Goal: Information Seeking & Learning: Check status

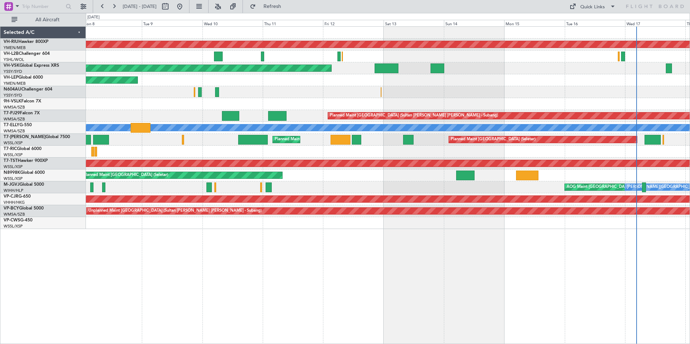
click at [336, 90] on div "Planned Maint [GEOGRAPHIC_DATA] ([GEOGRAPHIC_DATA]) Unplanned Maint Sydney ([PE…" at bounding box center [388, 128] width 604 height 202
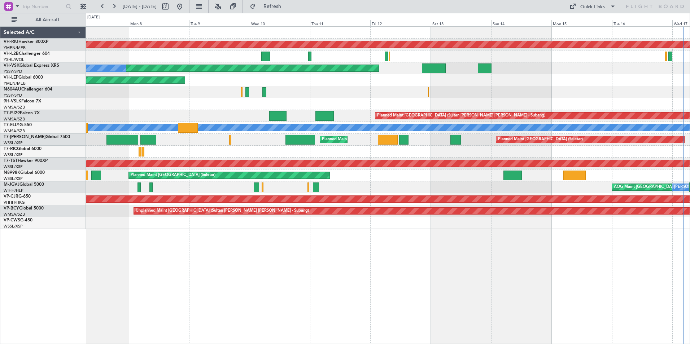
click at [355, 92] on div at bounding box center [388, 92] width 604 height 12
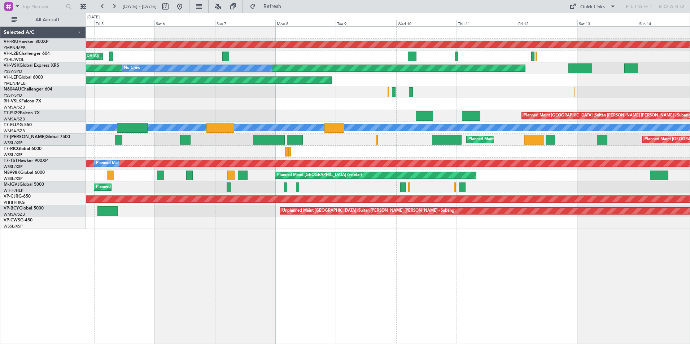
click at [393, 115] on div "Planned Maint [GEOGRAPHIC_DATA] ([GEOGRAPHIC_DATA]) Unplanned Maint [GEOGRAPHIC…" at bounding box center [388, 128] width 604 height 202
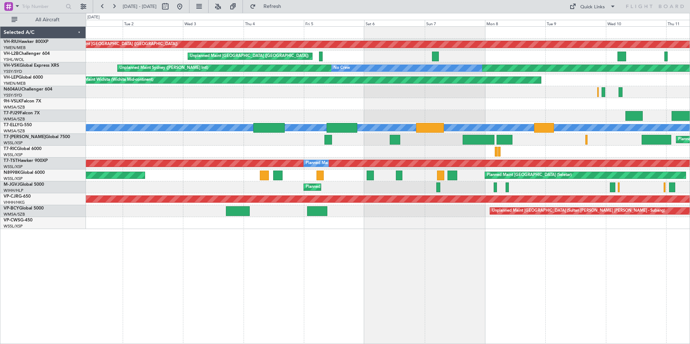
click at [387, 100] on div at bounding box center [388, 104] width 604 height 12
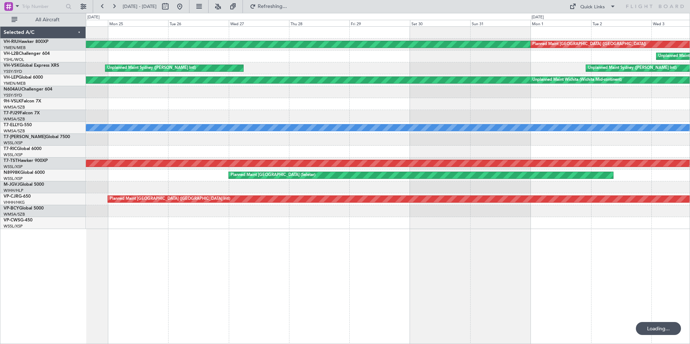
click at [106, 105] on div at bounding box center [388, 104] width 604 height 12
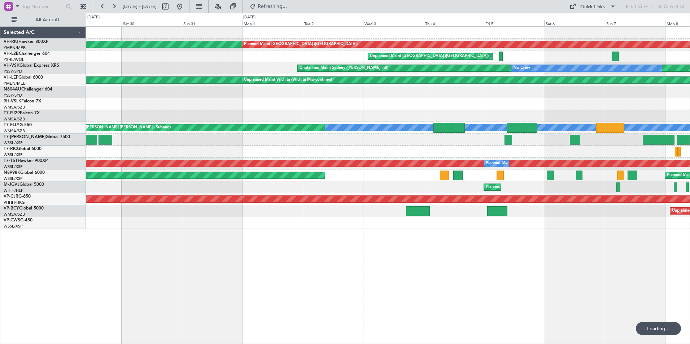
click at [131, 106] on div at bounding box center [388, 104] width 604 height 12
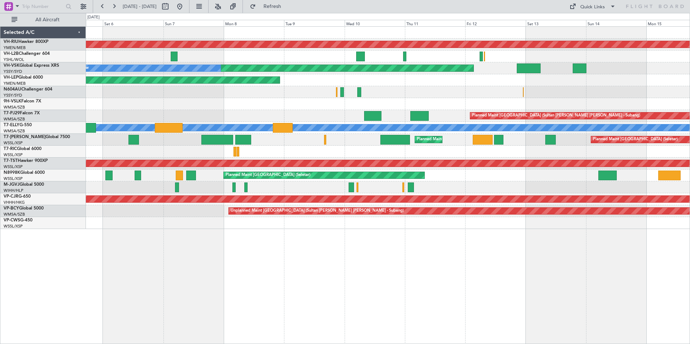
click at [185, 104] on div at bounding box center [388, 104] width 604 height 12
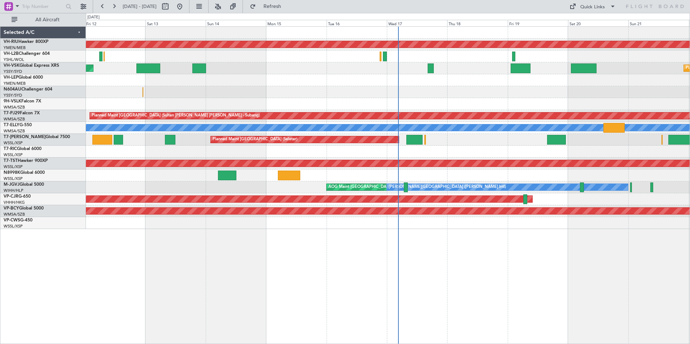
click at [324, 103] on div "Planned Maint [GEOGRAPHIC_DATA] ([GEOGRAPHIC_DATA]) Unplanned Maint Sydney ([PE…" at bounding box center [388, 128] width 604 height 202
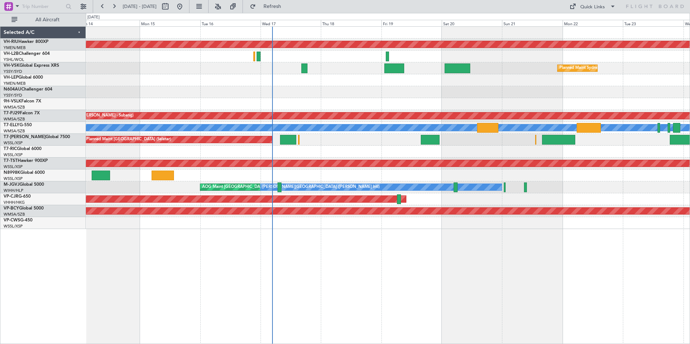
click at [179, 58] on div at bounding box center [388, 57] width 604 height 12
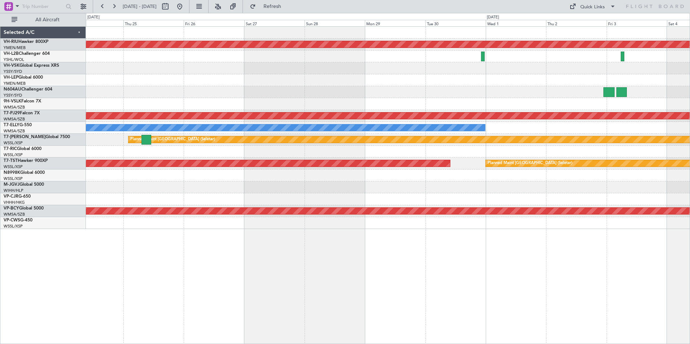
click at [245, 73] on div "Planned Maint Sydney ([PERSON_NAME] Intl)" at bounding box center [388, 68] width 604 height 12
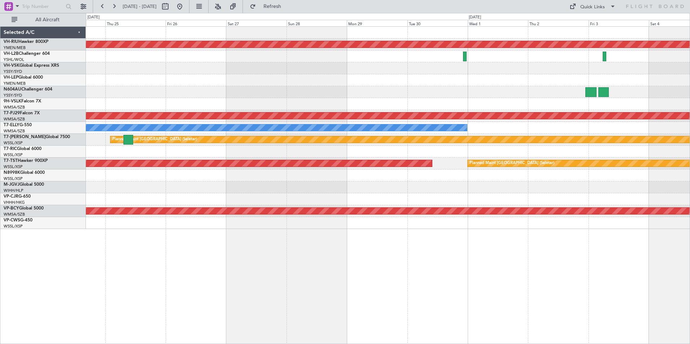
click at [278, 69] on div "Planned Maint Sydney ([PERSON_NAME] Intl)" at bounding box center [388, 68] width 604 height 12
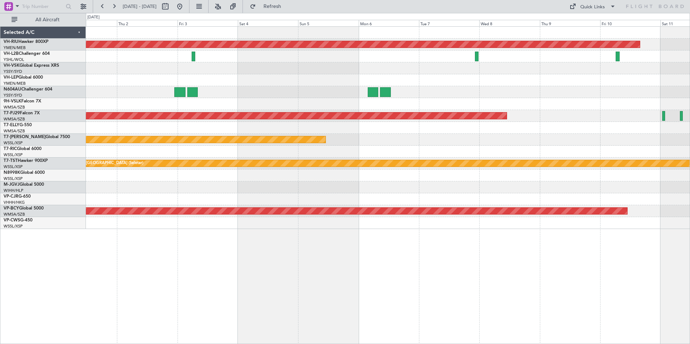
click at [304, 76] on div "Planned Maint [GEOGRAPHIC_DATA] ([GEOGRAPHIC_DATA]) Planned Maint [GEOGRAPHIC_D…" at bounding box center [388, 128] width 604 height 202
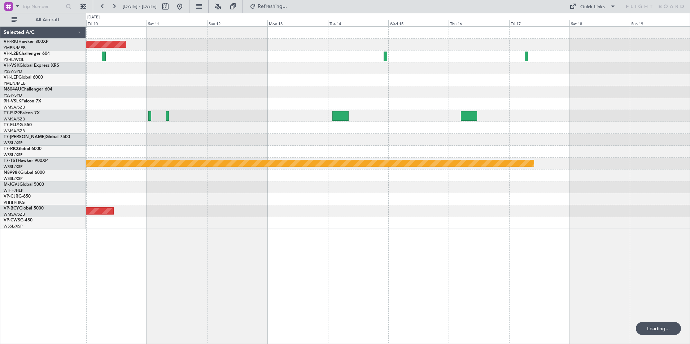
click at [214, 78] on div "Planned Maint [GEOGRAPHIC_DATA] ([GEOGRAPHIC_DATA]) Planned Maint [GEOGRAPHIC_D…" at bounding box center [388, 128] width 604 height 202
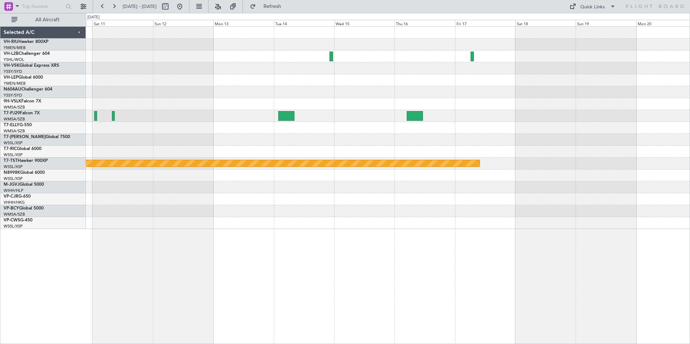
click at [319, 71] on div "Planned Maint [GEOGRAPHIC_DATA] ([GEOGRAPHIC_DATA]) Planned Maint [GEOGRAPHIC_D…" at bounding box center [388, 128] width 604 height 202
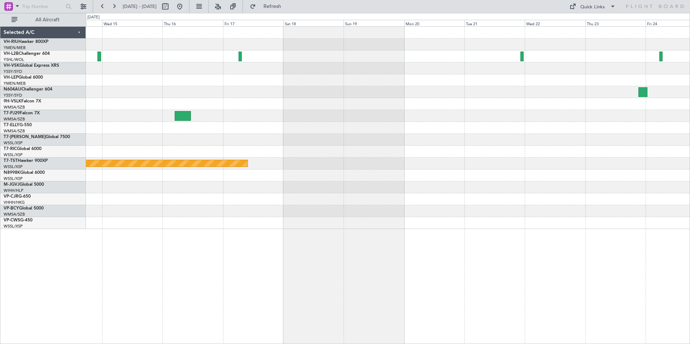
click at [532, 97] on div at bounding box center [388, 92] width 604 height 12
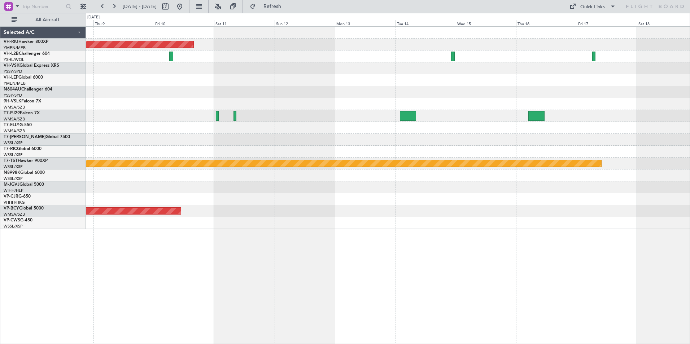
click at [412, 88] on div "Planned Maint [GEOGRAPHIC_DATA] ([GEOGRAPHIC_DATA]) Planned Maint [GEOGRAPHIC_D…" at bounding box center [388, 128] width 604 height 202
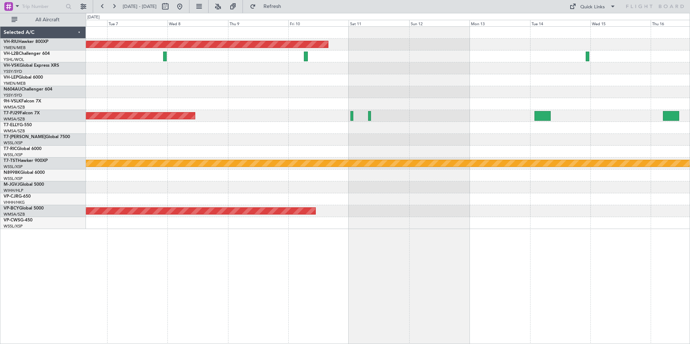
click at [304, 85] on div at bounding box center [388, 80] width 604 height 12
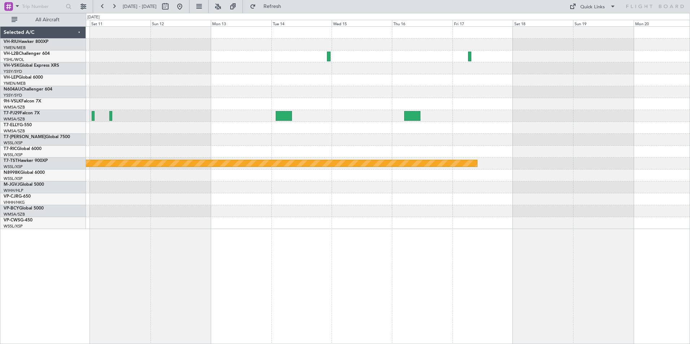
click at [153, 65] on div "Planned Maint [GEOGRAPHIC_DATA] ([GEOGRAPHIC_DATA]) Planned Maint [GEOGRAPHIC_D…" at bounding box center [388, 128] width 604 height 202
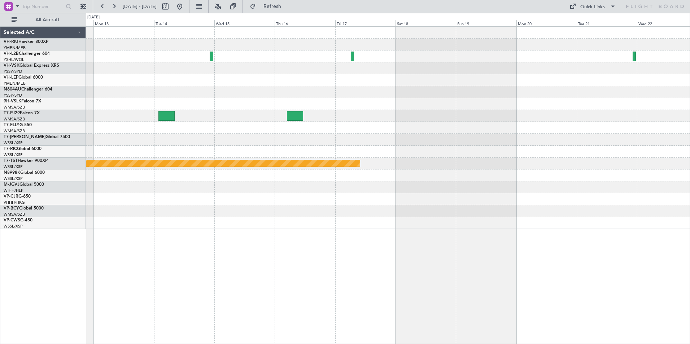
click at [199, 90] on div at bounding box center [388, 92] width 604 height 12
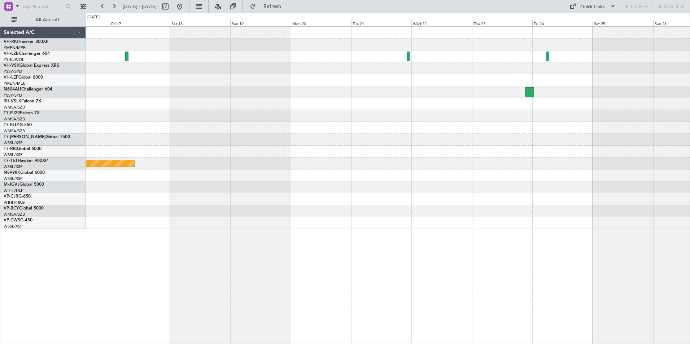
click at [149, 87] on div "Planned Maint [GEOGRAPHIC_DATA] (Seletar)" at bounding box center [388, 128] width 604 height 202
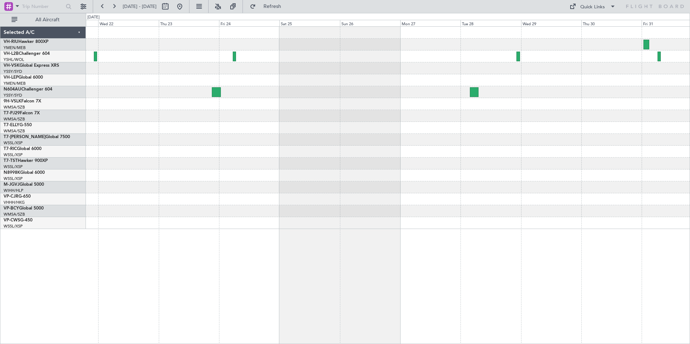
click at [185, 82] on div at bounding box center [388, 80] width 604 height 12
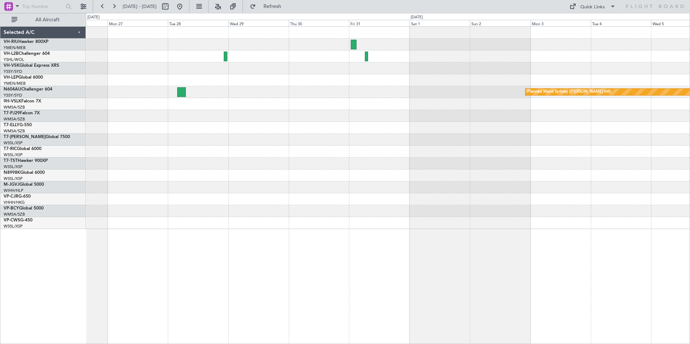
click at [130, 75] on div "Planned Maint Sydney ([PERSON_NAME] Intl)" at bounding box center [388, 128] width 604 height 202
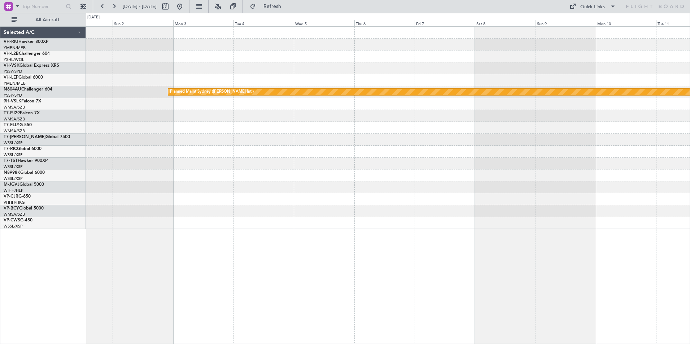
click at [228, 70] on div at bounding box center [388, 68] width 604 height 12
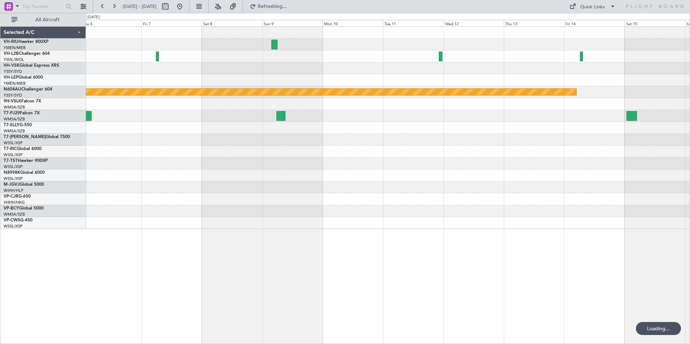
click at [165, 72] on div at bounding box center [388, 68] width 604 height 12
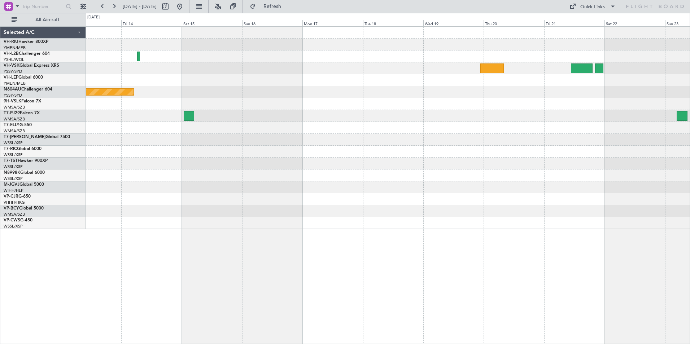
click at [388, 107] on div at bounding box center [388, 104] width 604 height 12
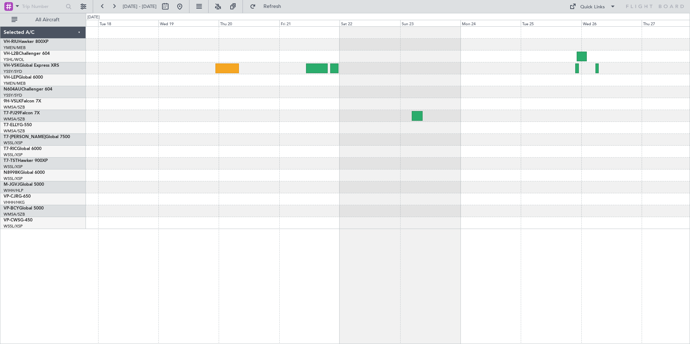
click at [560, 89] on div at bounding box center [388, 92] width 604 height 12
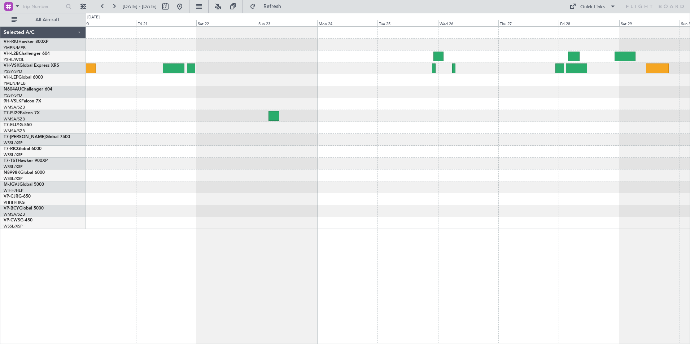
click at [488, 106] on div at bounding box center [388, 128] width 604 height 202
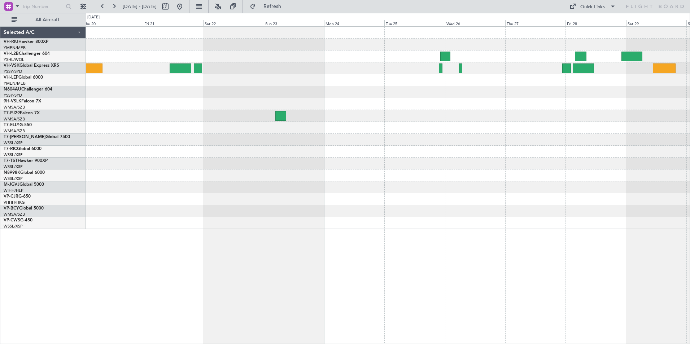
click at [619, 120] on div at bounding box center [388, 128] width 604 height 202
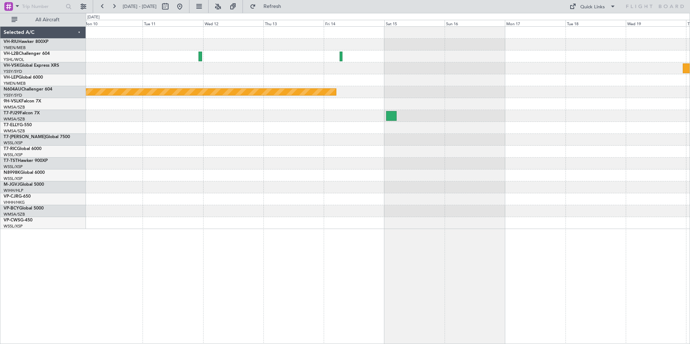
click at [576, 200] on div "Planned Maint Sydney ([PERSON_NAME] Intl)" at bounding box center [388, 128] width 604 height 202
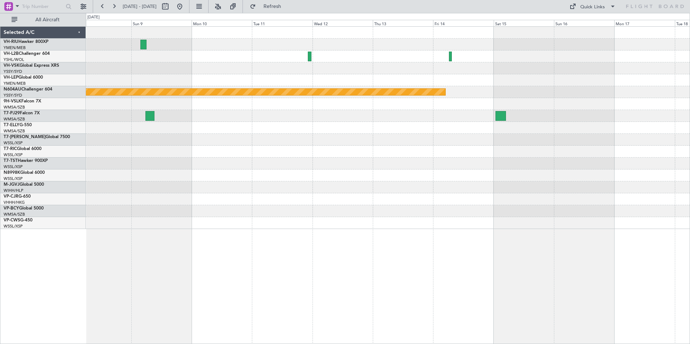
click at [553, 147] on div "Planned Maint Sydney ([PERSON_NAME] Intl)" at bounding box center [388, 128] width 604 height 202
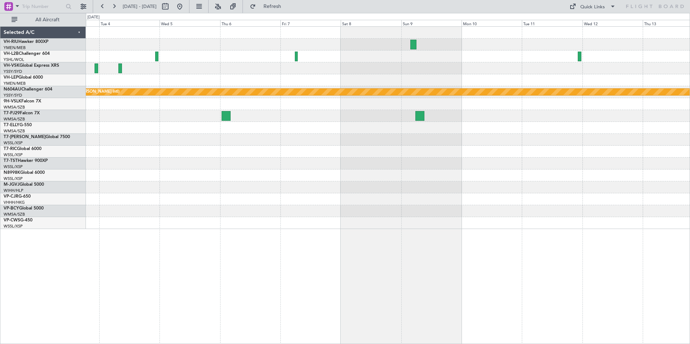
click at [607, 98] on div "Planned Maint Sydney ([PERSON_NAME] Intl)" at bounding box center [388, 128] width 604 height 202
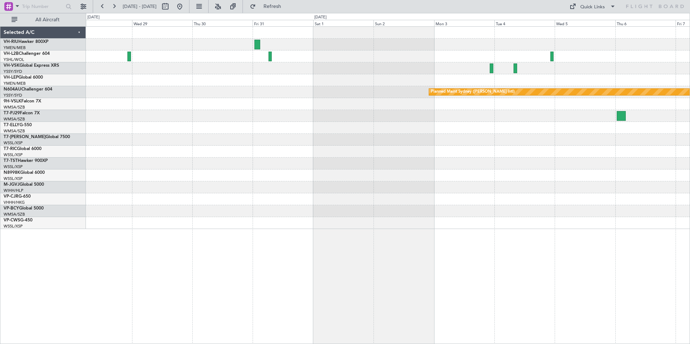
click at [140, 67] on div at bounding box center [388, 68] width 604 height 12
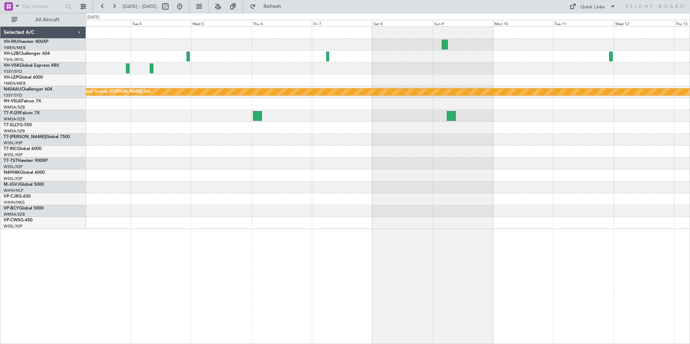
click at [148, 65] on div at bounding box center [388, 68] width 604 height 12
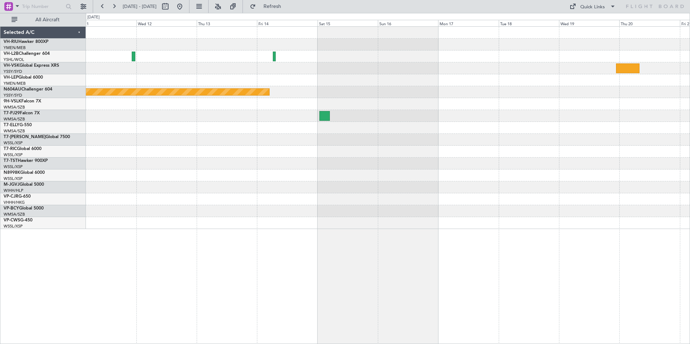
click at [242, 76] on div at bounding box center [388, 80] width 604 height 12
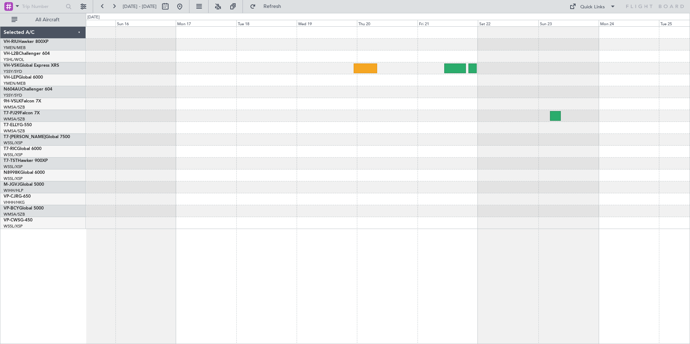
click at [260, 82] on div "Planned Maint Sydney ([PERSON_NAME] Intl)" at bounding box center [388, 128] width 604 height 202
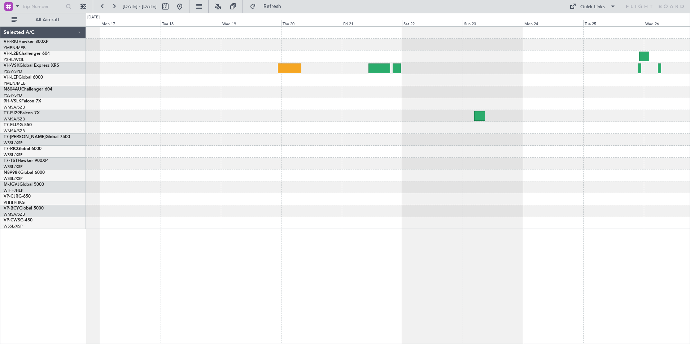
click at [469, 91] on div at bounding box center [388, 92] width 604 height 12
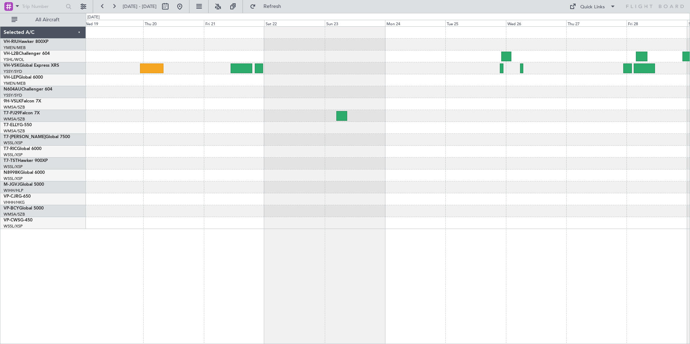
click at [176, 90] on div at bounding box center [388, 92] width 604 height 12
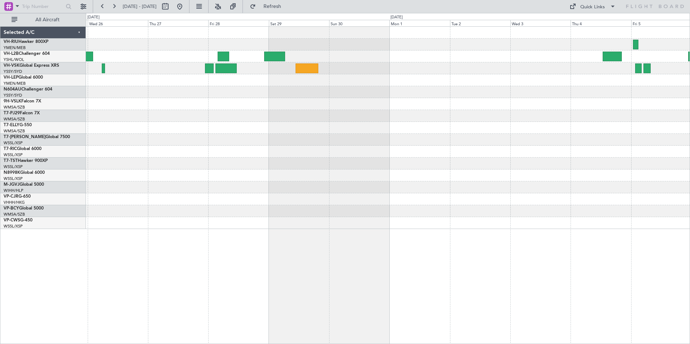
click at [257, 109] on div at bounding box center [388, 128] width 604 height 202
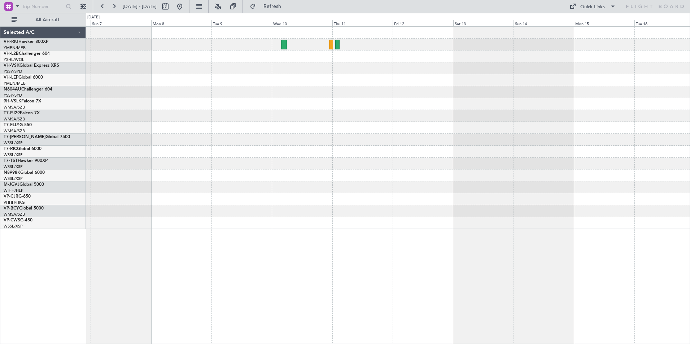
click at [122, 93] on div at bounding box center [388, 128] width 604 height 202
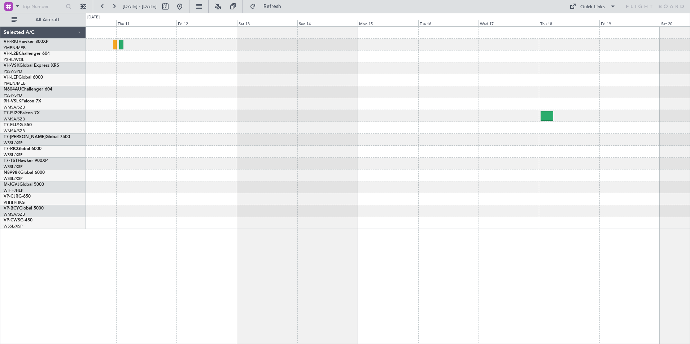
click at [180, 93] on div at bounding box center [388, 128] width 604 height 202
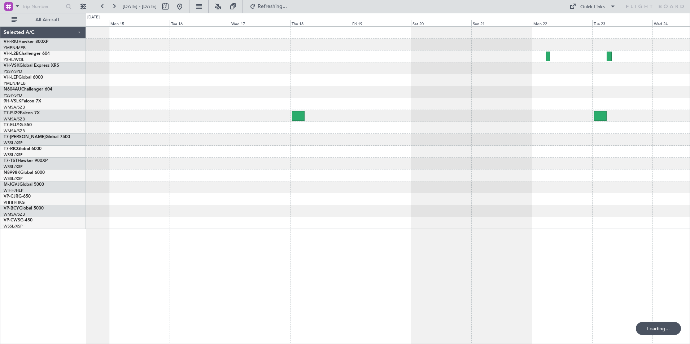
click at [215, 78] on div at bounding box center [388, 128] width 604 height 202
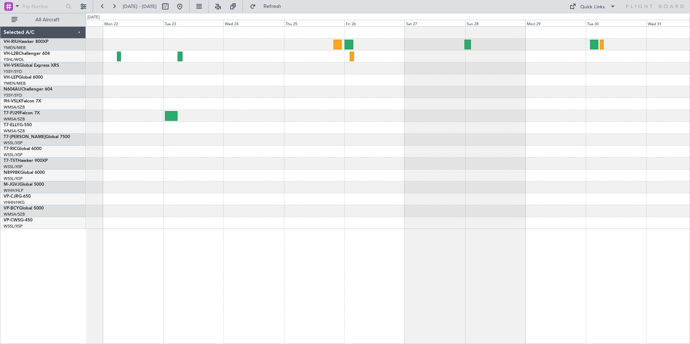
click at [385, 115] on div at bounding box center [388, 128] width 604 height 202
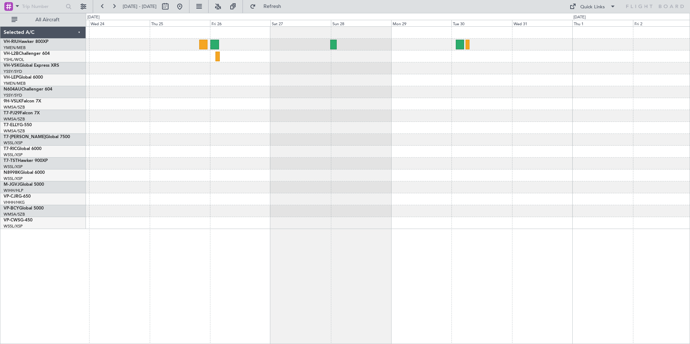
click at [269, 102] on div at bounding box center [388, 128] width 604 height 202
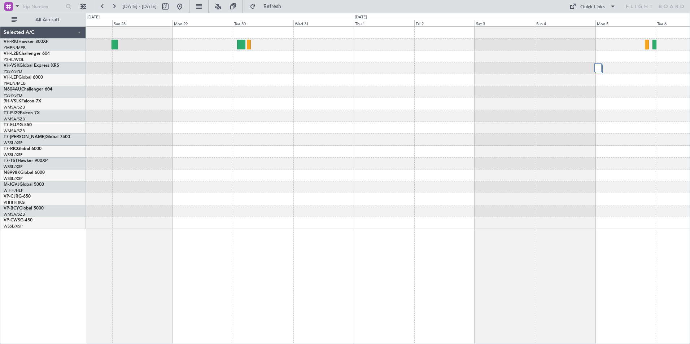
click at [394, 94] on div at bounding box center [388, 128] width 604 height 202
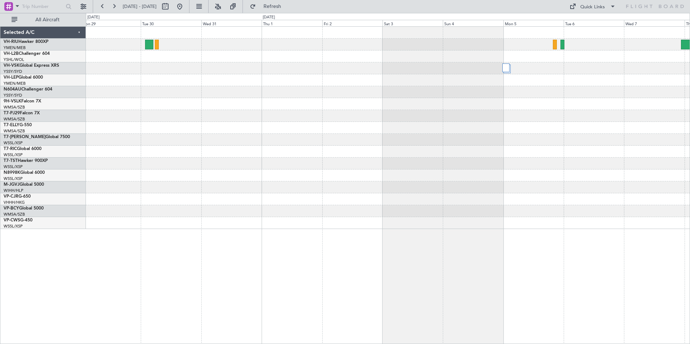
click at [227, 84] on div at bounding box center [388, 128] width 604 height 202
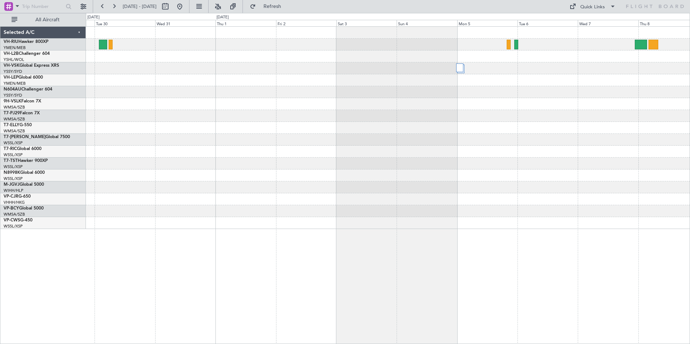
click at [456, 84] on div at bounding box center [388, 128] width 604 height 202
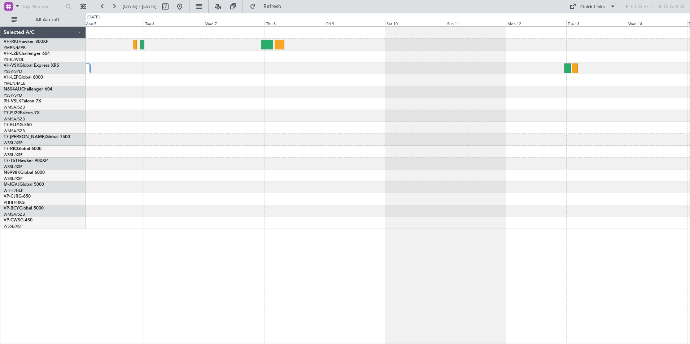
click at [339, 93] on div at bounding box center [388, 128] width 604 height 202
click at [346, 115] on div at bounding box center [388, 128] width 604 height 202
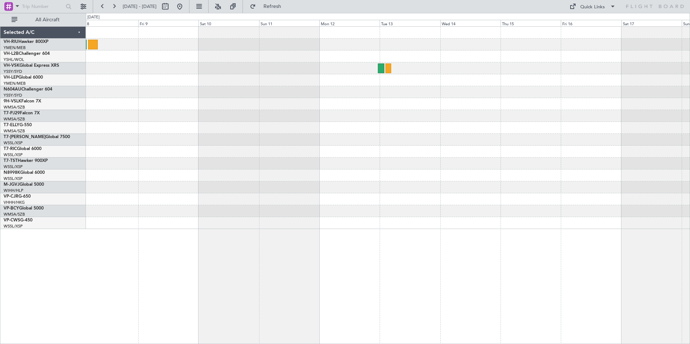
click at [454, 107] on div at bounding box center [388, 128] width 604 height 202
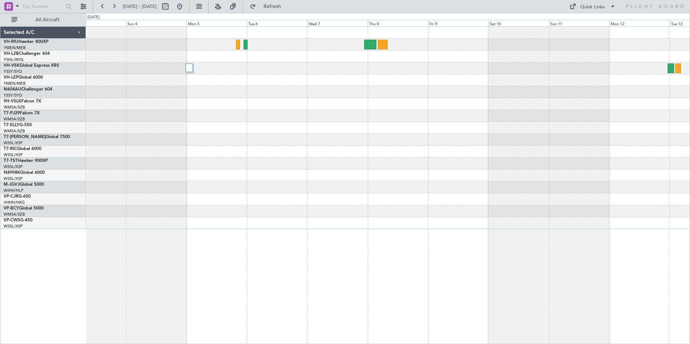
click at [510, 107] on div at bounding box center [388, 128] width 604 height 202
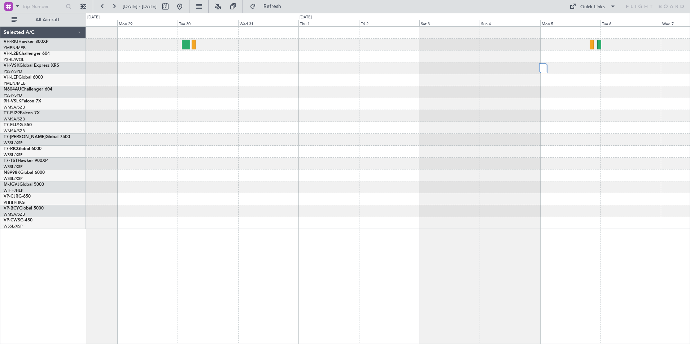
click at [437, 103] on div at bounding box center [388, 128] width 604 height 202
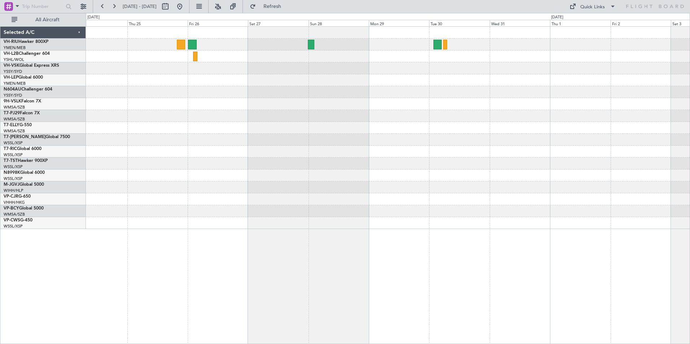
click at [391, 87] on div at bounding box center [388, 128] width 604 height 202
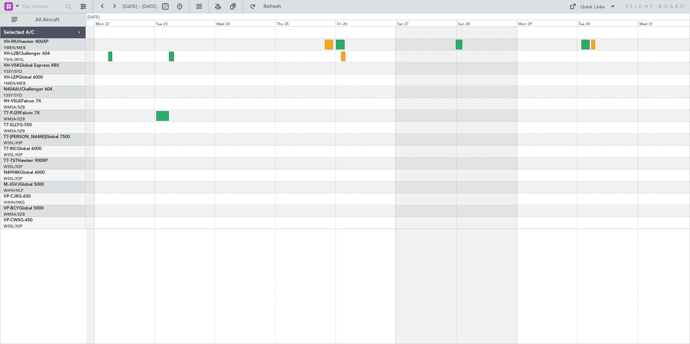
click at [405, 104] on div at bounding box center [388, 128] width 604 height 202
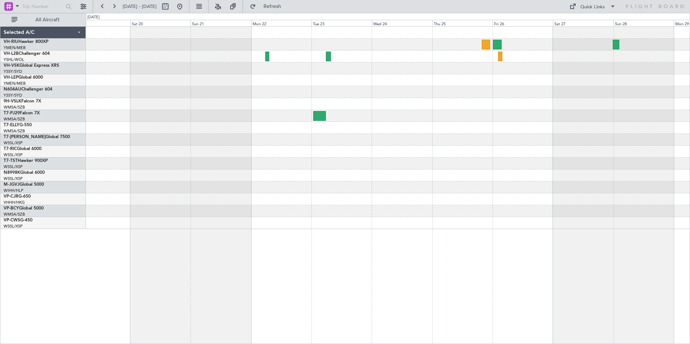
click at [491, 62] on div at bounding box center [388, 57] width 604 height 12
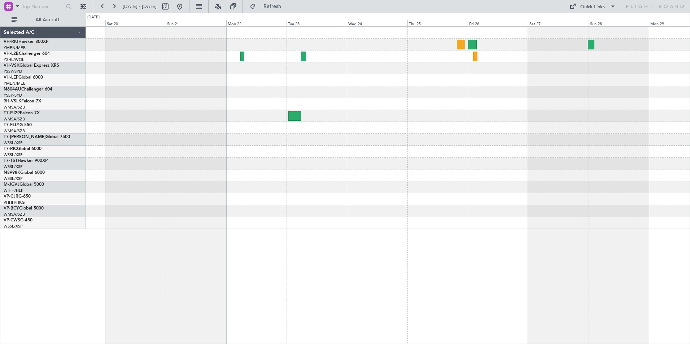
click at [323, 103] on div at bounding box center [388, 128] width 604 height 202
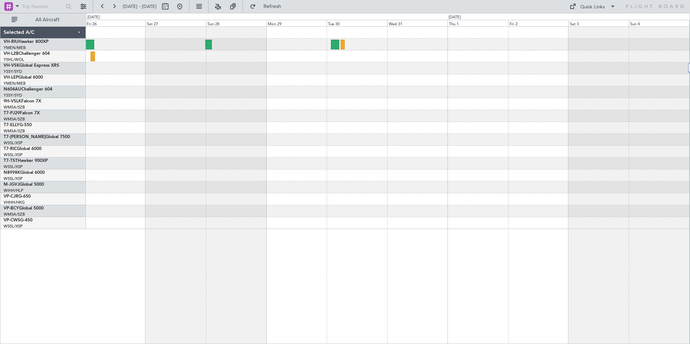
click at [293, 67] on div at bounding box center [388, 128] width 604 height 202
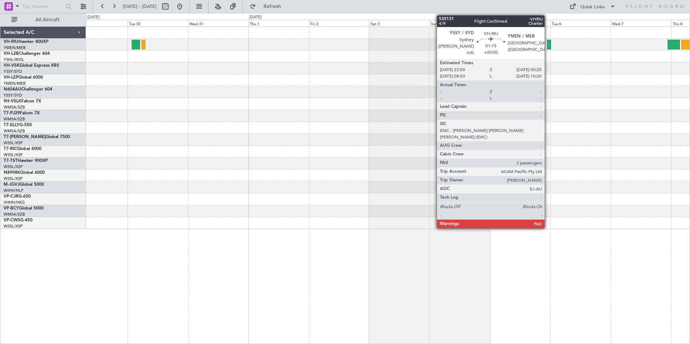
click at [548, 45] on div at bounding box center [549, 45] width 4 height 10
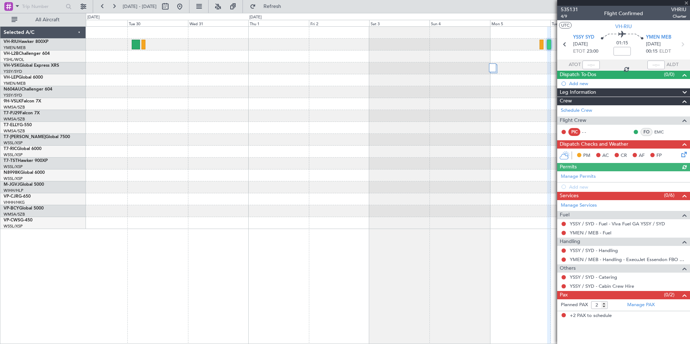
click at [685, 4] on div at bounding box center [623, 3] width 133 height 6
click at [461, 105] on div at bounding box center [388, 104] width 604 height 12
click at [686, 3] on span at bounding box center [686, 3] width 7 height 6
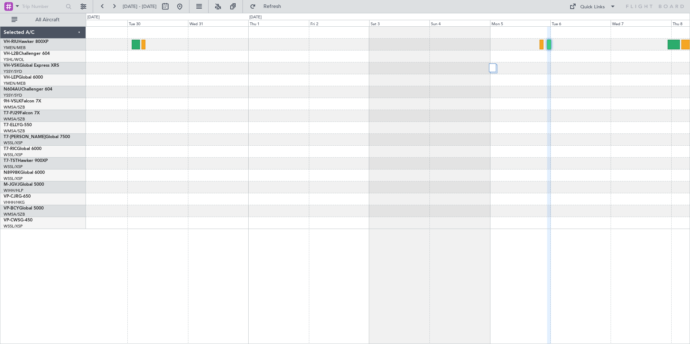
type input "0"
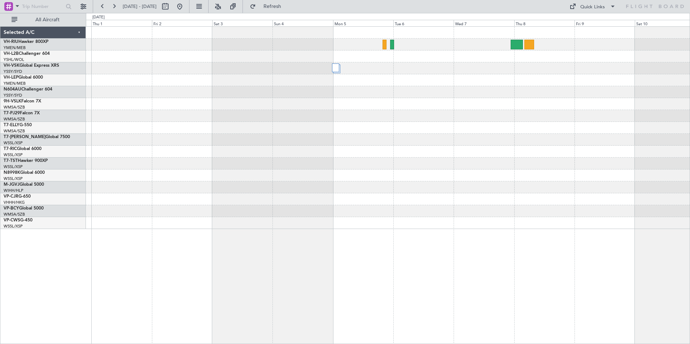
click at [347, 98] on div at bounding box center [388, 128] width 604 height 202
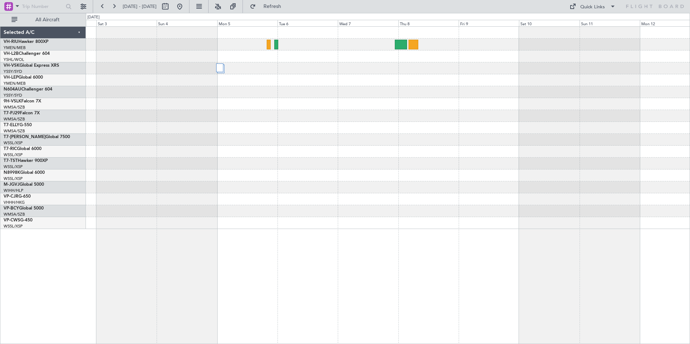
click at [378, 113] on div at bounding box center [388, 128] width 604 height 202
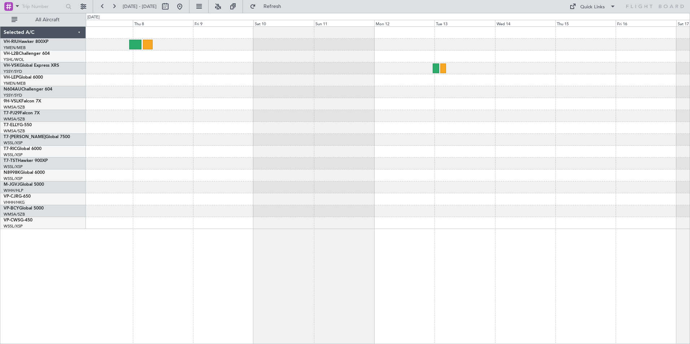
click at [414, 114] on div at bounding box center [388, 128] width 604 height 202
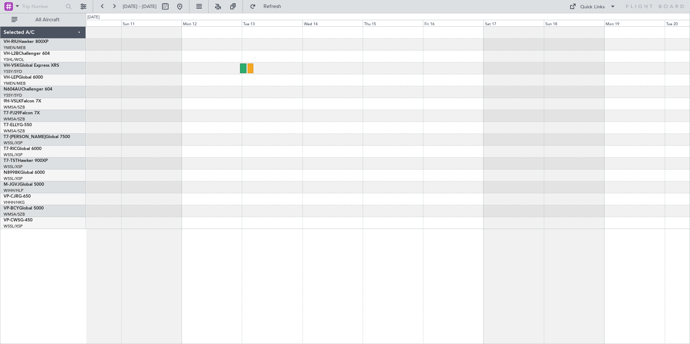
click at [341, 74] on div at bounding box center [388, 68] width 604 height 12
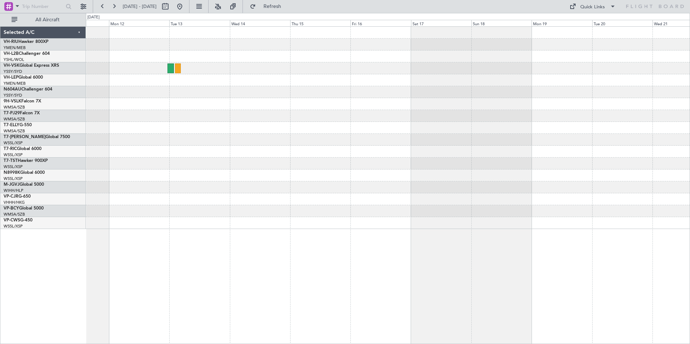
click at [519, 115] on div at bounding box center [388, 128] width 604 height 202
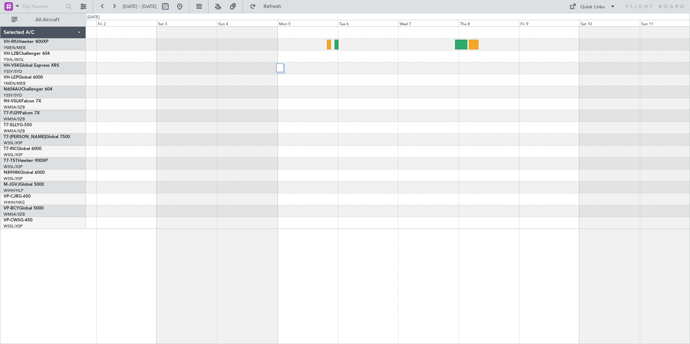
click at [645, 117] on div at bounding box center [388, 128] width 604 height 202
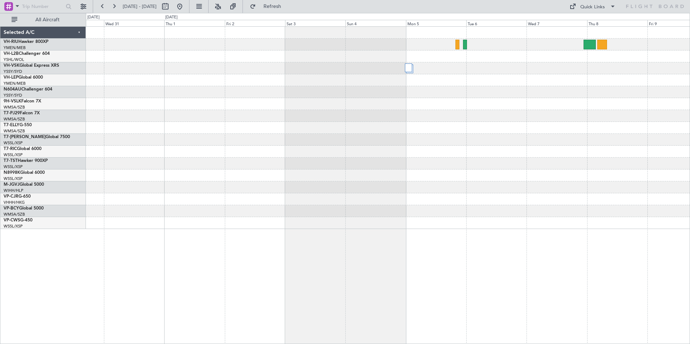
click at [629, 118] on div at bounding box center [388, 128] width 604 height 202
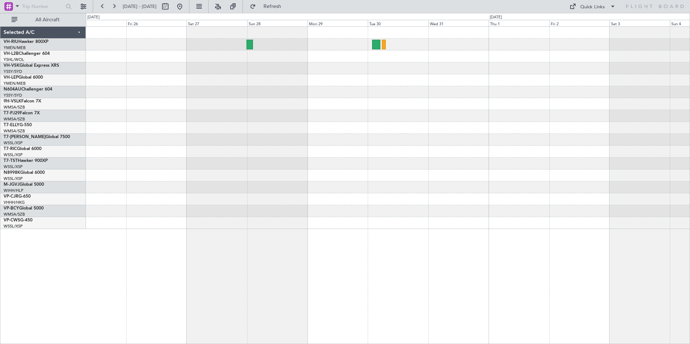
click at [595, 105] on div at bounding box center [388, 104] width 604 height 12
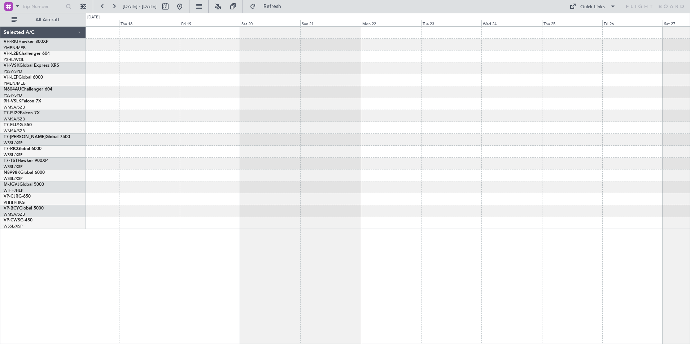
click at [614, 110] on div at bounding box center [388, 128] width 604 height 202
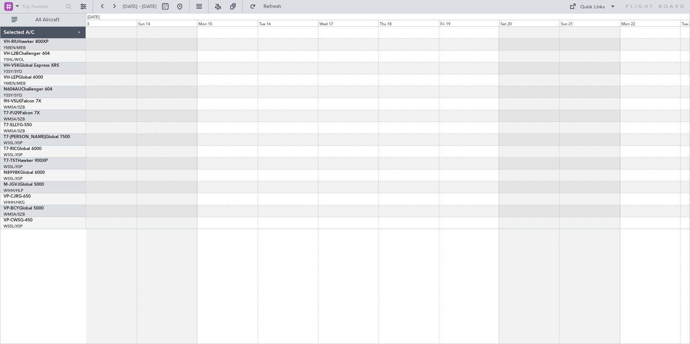
click at [614, 110] on div at bounding box center [388, 128] width 604 height 202
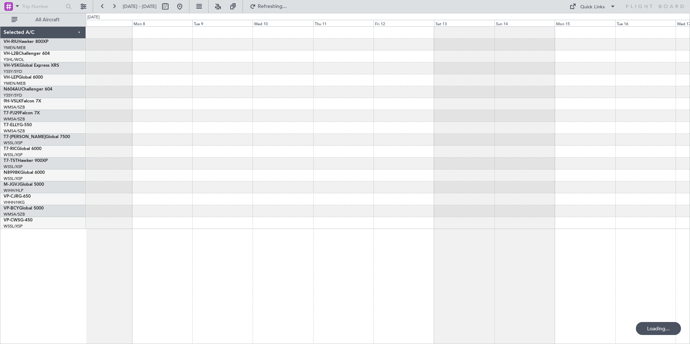
click at [439, 163] on div at bounding box center [388, 128] width 604 height 202
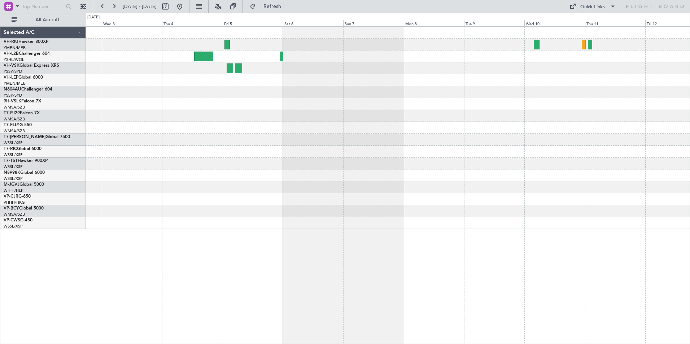
click at [444, 101] on div at bounding box center [388, 128] width 604 height 202
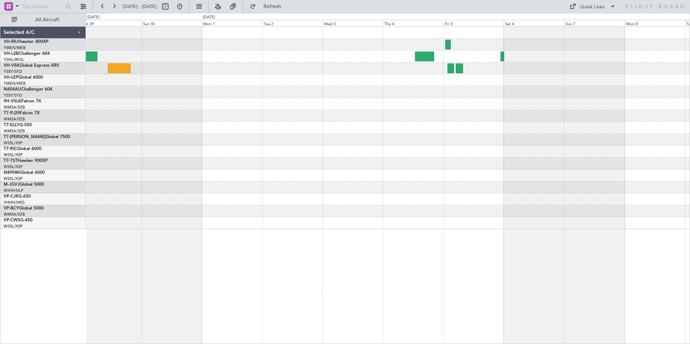
click at [539, 106] on div at bounding box center [388, 104] width 604 height 12
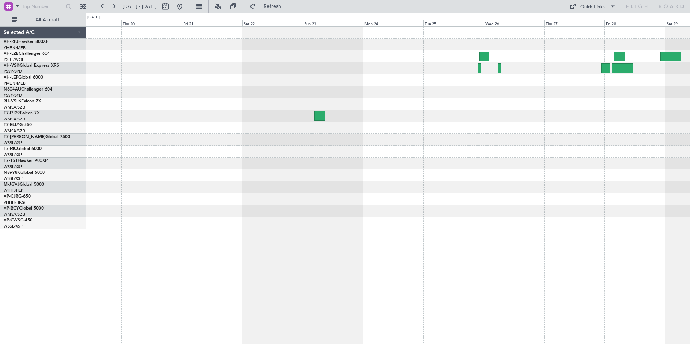
click at [564, 101] on div at bounding box center [388, 104] width 604 height 12
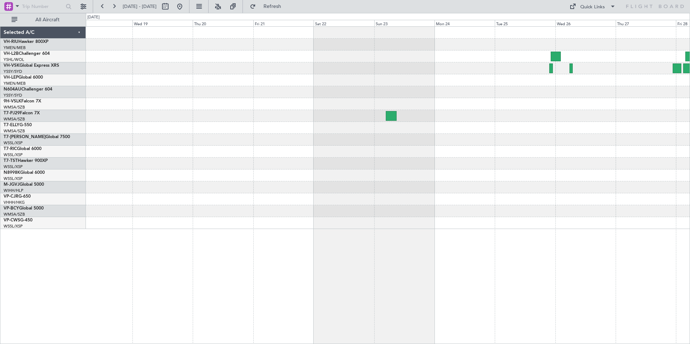
click at [554, 90] on div at bounding box center [388, 92] width 604 height 12
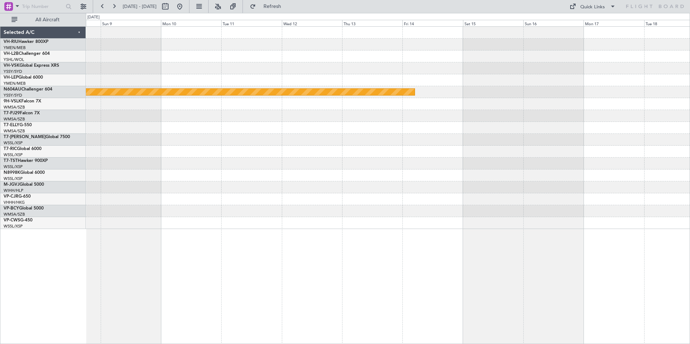
click at [557, 66] on div "Planned Maint Sydney ([PERSON_NAME] Intl)" at bounding box center [388, 128] width 604 height 202
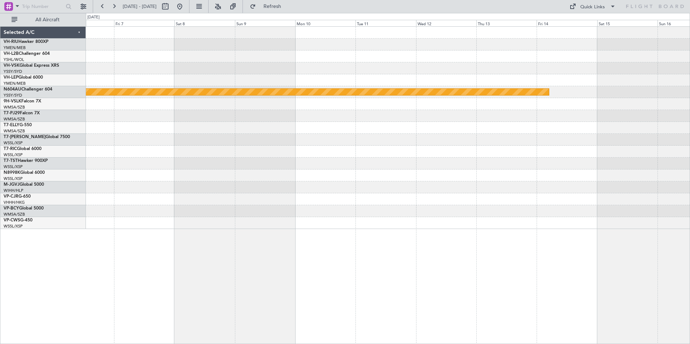
click at [105, 67] on div "Planned Maint Sydney ([PERSON_NAME] Intl)" at bounding box center [388, 128] width 604 height 202
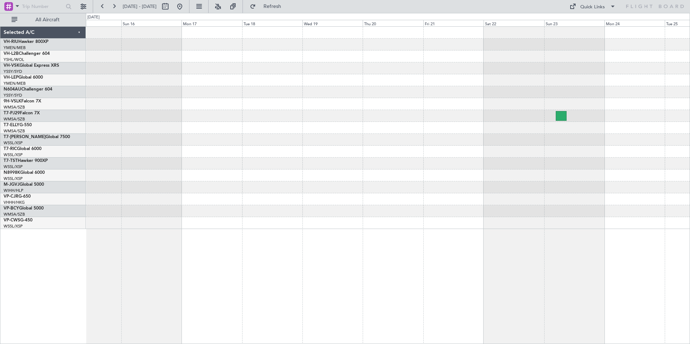
click at [19, 62] on div "Planned Maint Sydney ([PERSON_NAME] Intl) Selected A/C VH-RIU Hawker 800XP YMEN…" at bounding box center [345, 178] width 690 height 331
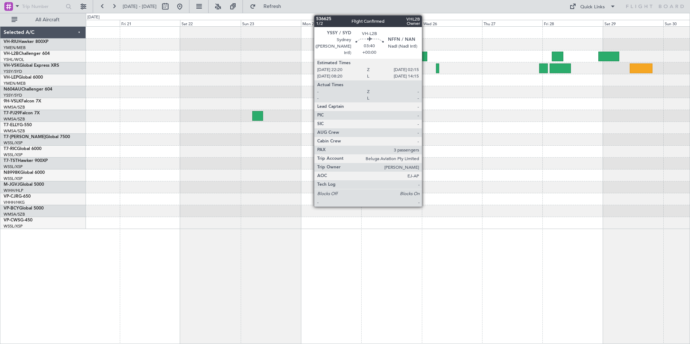
click at [31, 71] on div "Selected A/C VH-RIU Hawker 800XP YMEN/MEB [GEOGRAPHIC_DATA] ([GEOGRAPHIC_DATA])…" at bounding box center [345, 178] width 690 height 331
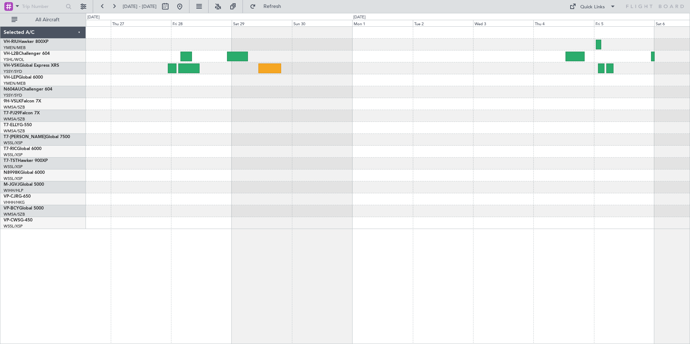
click at [63, 86] on div "Selected A/C VH-RIU Hawker 800XP YMEN/MEB [GEOGRAPHIC_DATA] ([GEOGRAPHIC_DATA])…" at bounding box center [345, 178] width 690 height 331
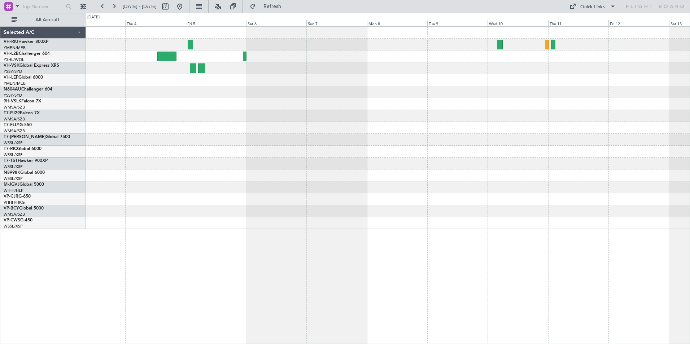
click at [74, 74] on div "Selected A/C VH-RIU Hawker 800XP YMEN/MEB [GEOGRAPHIC_DATA] ([GEOGRAPHIC_DATA])…" at bounding box center [345, 178] width 690 height 331
click at [98, 70] on div at bounding box center [388, 68] width 604 height 12
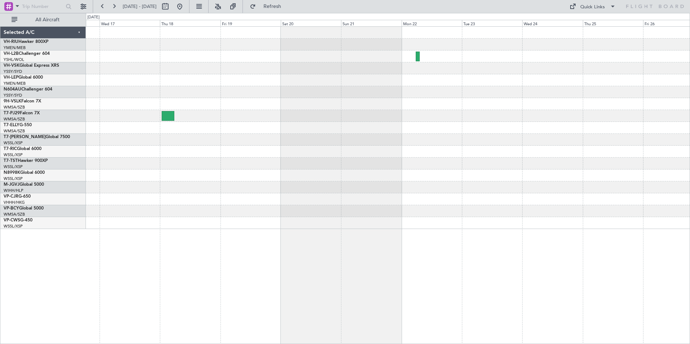
click at [172, 78] on div at bounding box center [388, 128] width 604 height 202
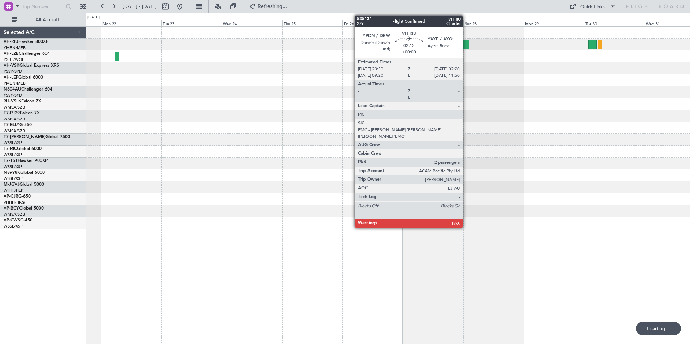
click at [466, 45] on div at bounding box center [465, 45] width 6 height 10
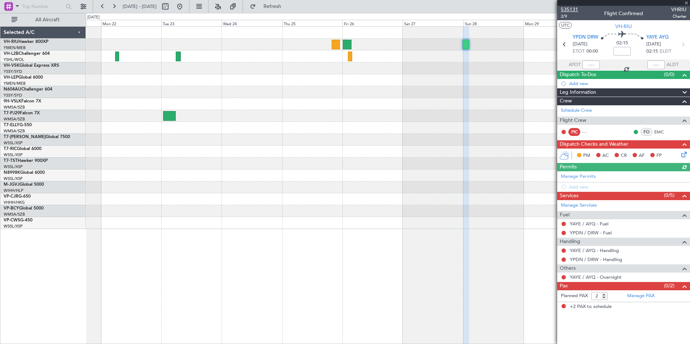
click at [571, 9] on span "535131" at bounding box center [569, 10] width 17 height 8
click at [687, 3] on span at bounding box center [686, 3] width 7 height 6
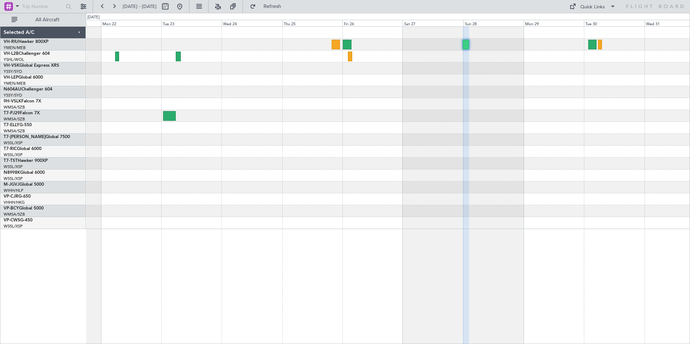
type input "0"
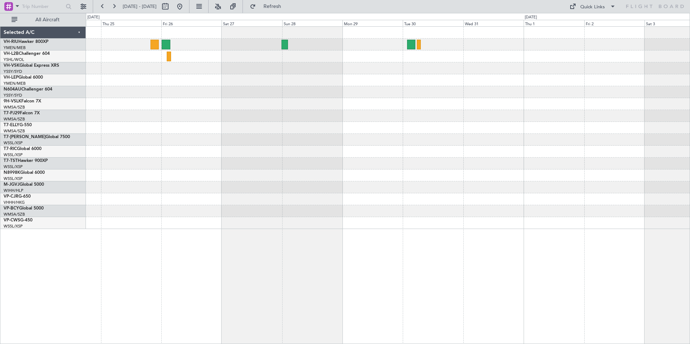
click at [384, 78] on div at bounding box center [388, 128] width 604 height 202
click at [317, 76] on div at bounding box center [388, 80] width 604 height 12
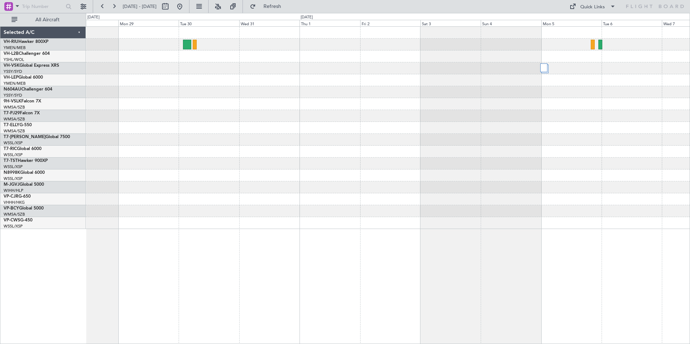
click at [441, 75] on div at bounding box center [388, 128] width 604 height 202
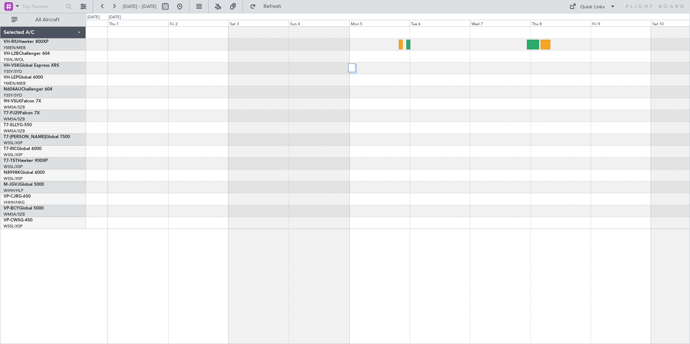
click at [505, 106] on div at bounding box center [388, 128] width 604 height 202
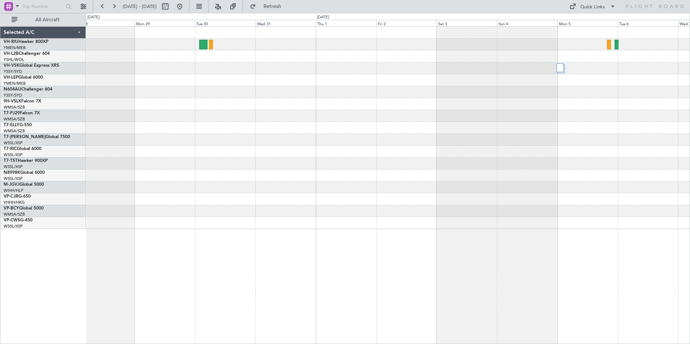
click at [575, 106] on div at bounding box center [388, 128] width 604 height 202
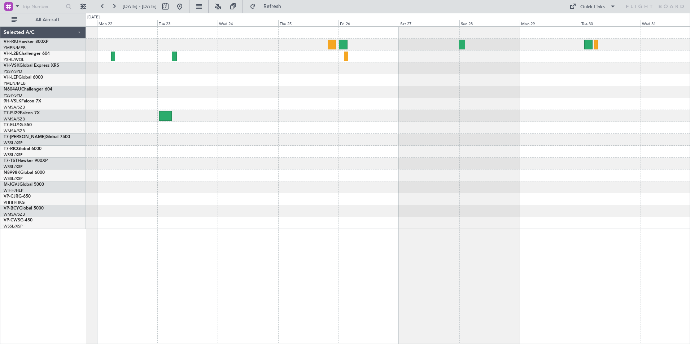
click at [478, 106] on div at bounding box center [388, 104] width 604 height 12
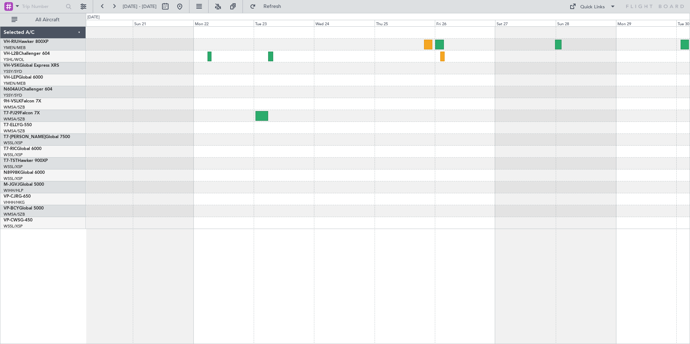
click at [331, 85] on div at bounding box center [388, 128] width 604 height 202
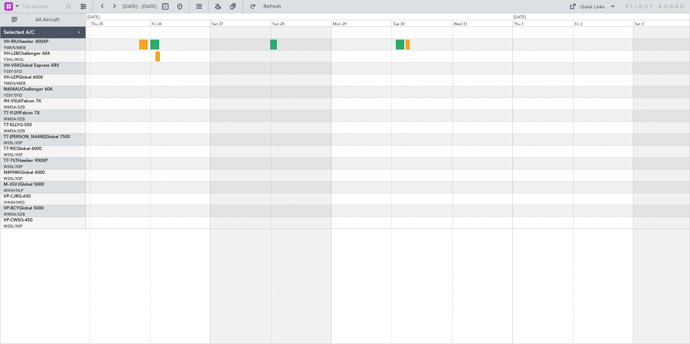
click at [339, 86] on div at bounding box center [388, 128] width 604 height 202
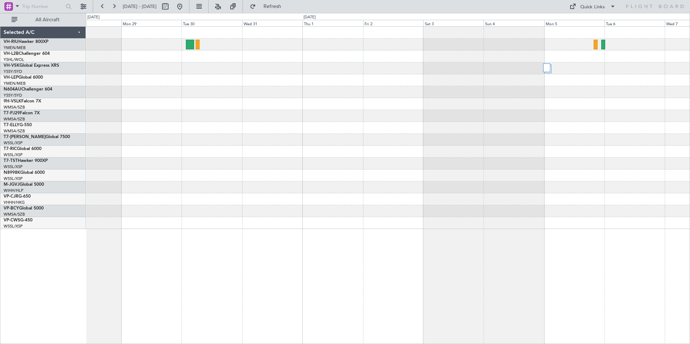
click at [418, 79] on div at bounding box center [388, 128] width 604 height 202
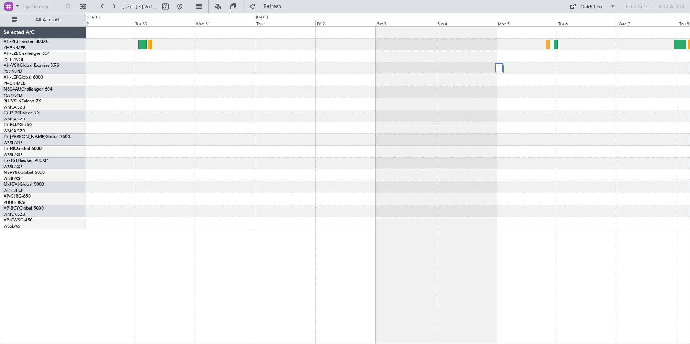
click at [635, 140] on div at bounding box center [388, 128] width 604 height 202
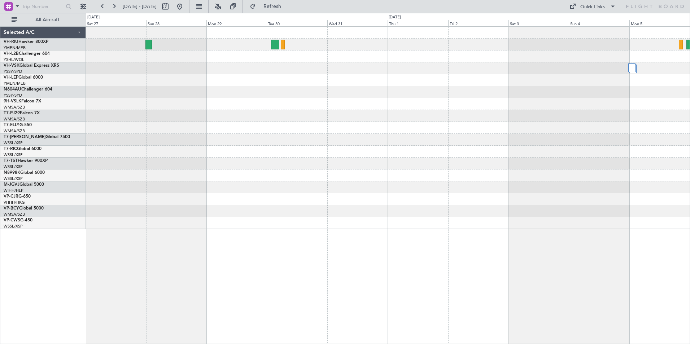
click at [581, 101] on div at bounding box center [388, 128] width 604 height 202
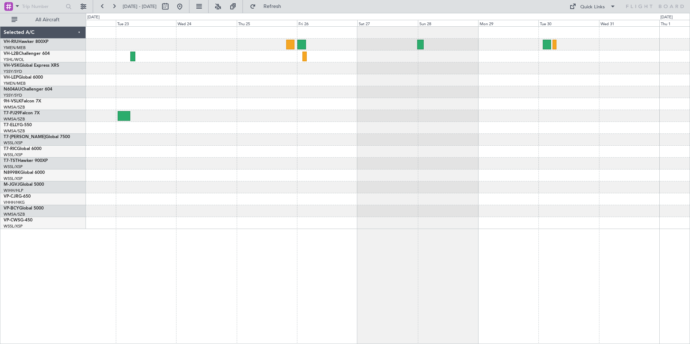
click at [530, 97] on div at bounding box center [388, 128] width 604 height 202
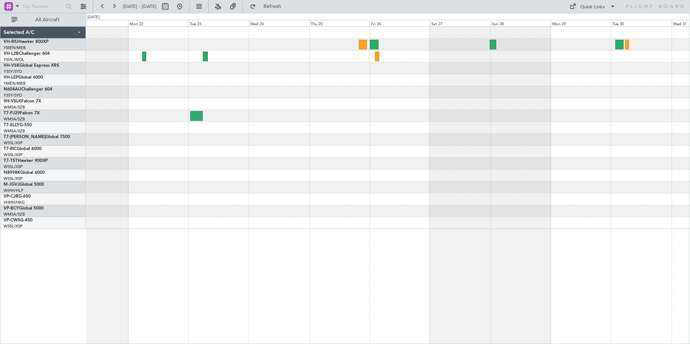
click at [275, 104] on div at bounding box center [388, 128] width 604 height 202
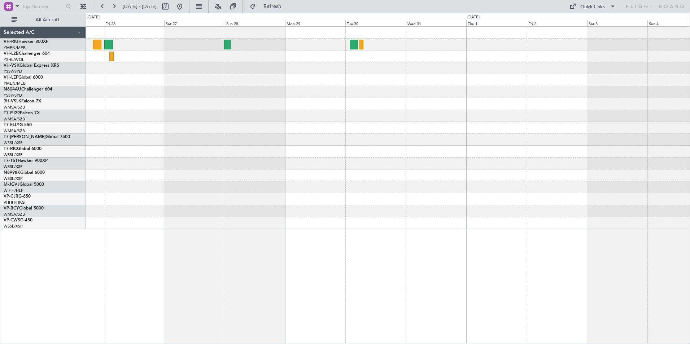
click at [491, 87] on div at bounding box center [388, 128] width 604 height 202
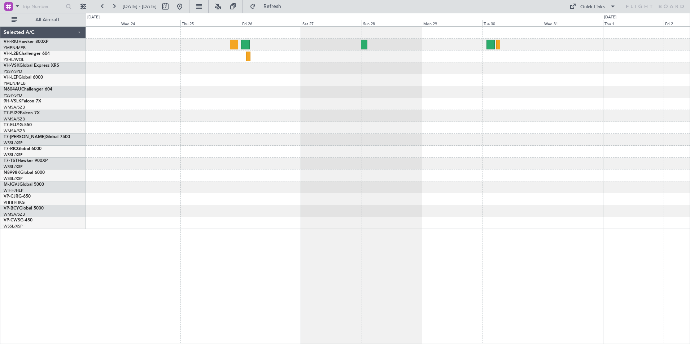
click at [689, 136] on html "[DATE] - [DATE] Refresh Quick Links All Aircraft Selected A/C VH-RIU Hawker 800…" at bounding box center [345, 172] width 690 height 344
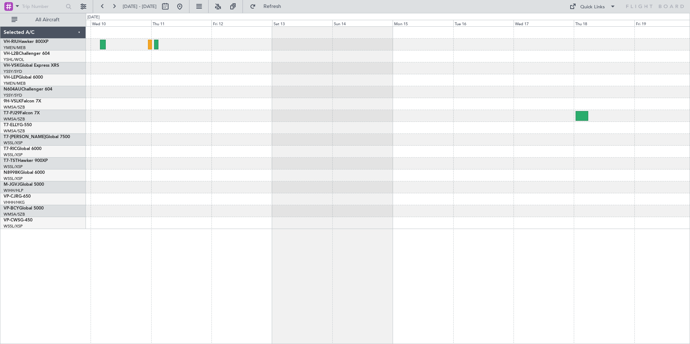
click at [523, 104] on div at bounding box center [388, 104] width 604 height 12
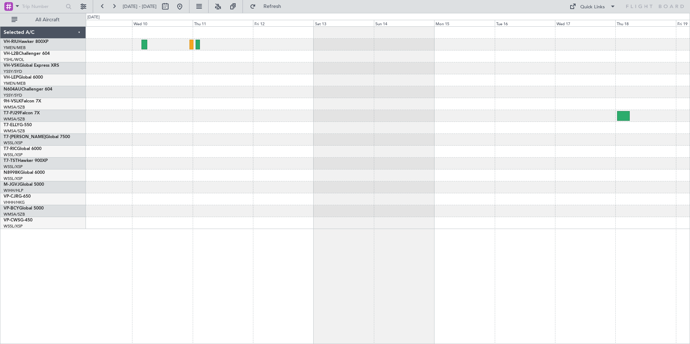
click at [535, 109] on div at bounding box center [388, 128] width 604 height 202
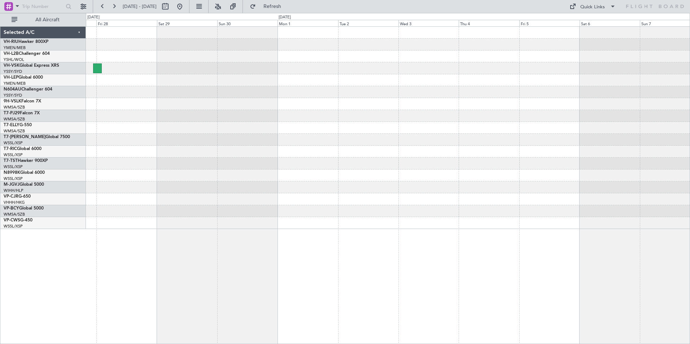
click at [635, 127] on div at bounding box center [388, 128] width 604 height 202
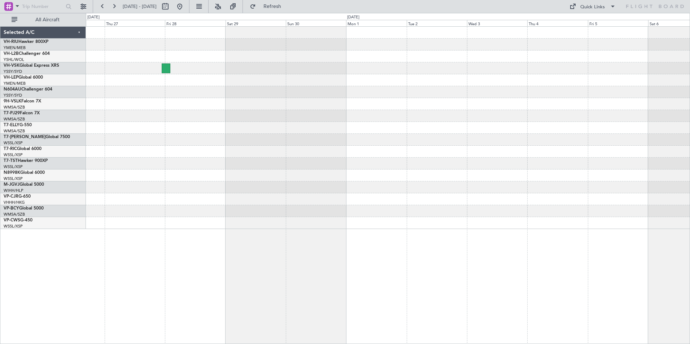
click at [290, 122] on div at bounding box center [388, 128] width 604 height 202
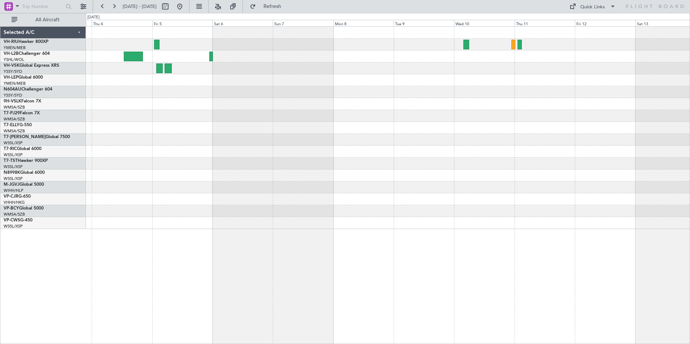
click at [465, 82] on div at bounding box center [388, 80] width 604 height 12
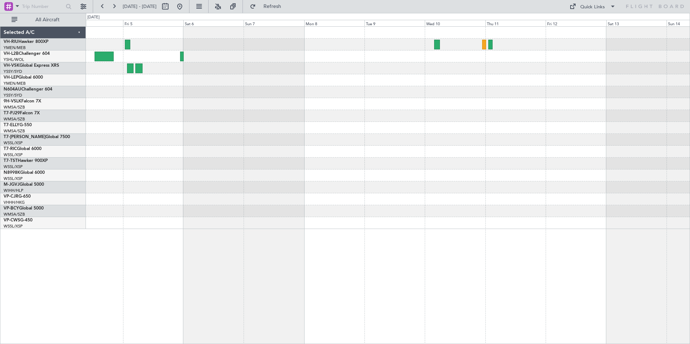
click at [126, 93] on div at bounding box center [388, 92] width 604 height 12
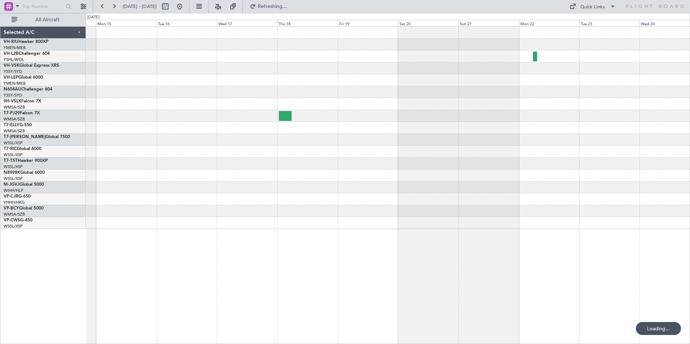
click at [191, 87] on div at bounding box center [388, 128] width 604 height 202
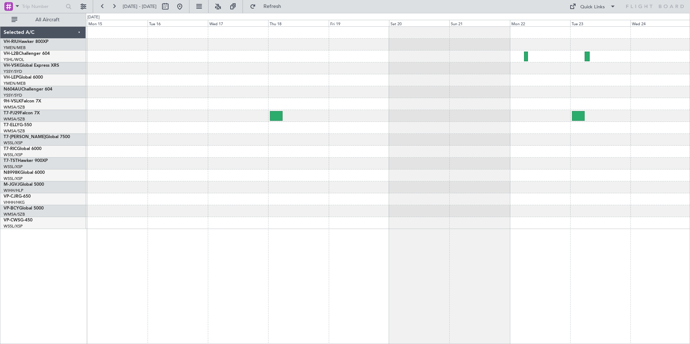
click at [318, 105] on div at bounding box center [388, 104] width 604 height 12
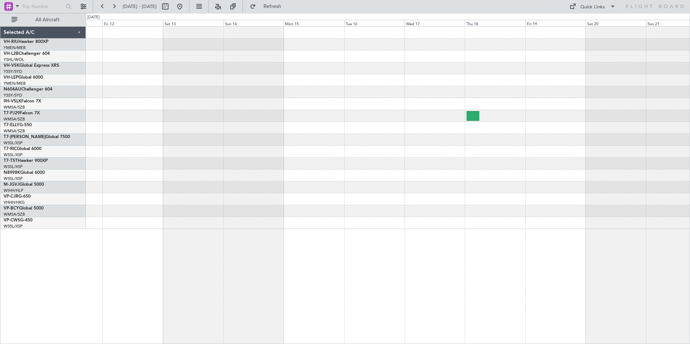
click at [255, 92] on div at bounding box center [388, 92] width 604 height 12
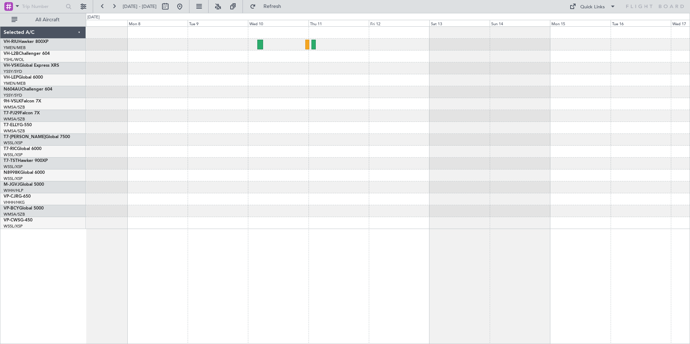
click at [278, 102] on div at bounding box center [388, 128] width 604 height 202
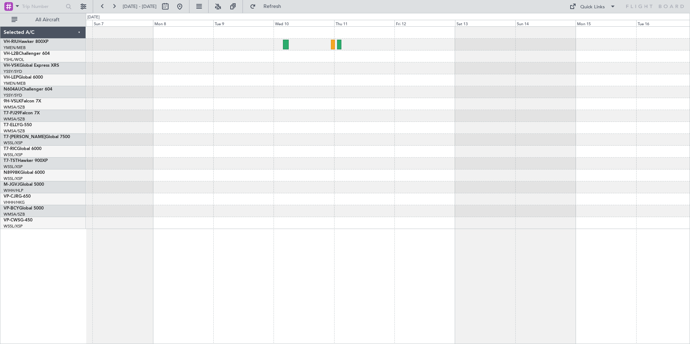
click at [161, 115] on div at bounding box center [388, 128] width 604 height 202
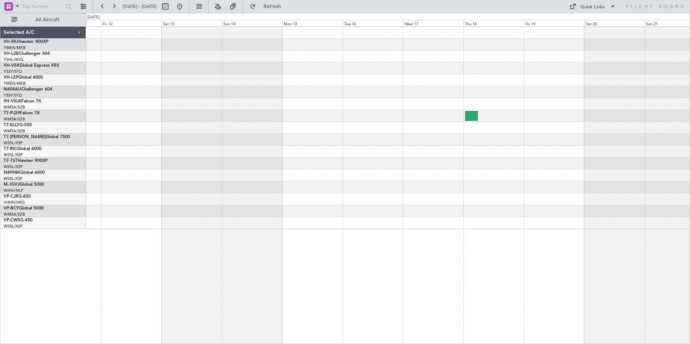
click at [127, 113] on div at bounding box center [388, 128] width 604 height 202
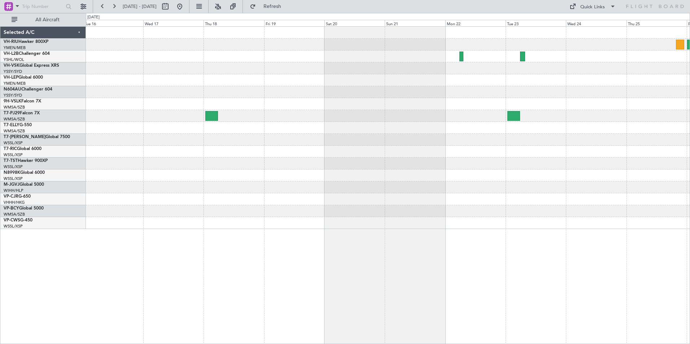
click at [289, 97] on div at bounding box center [388, 92] width 604 height 12
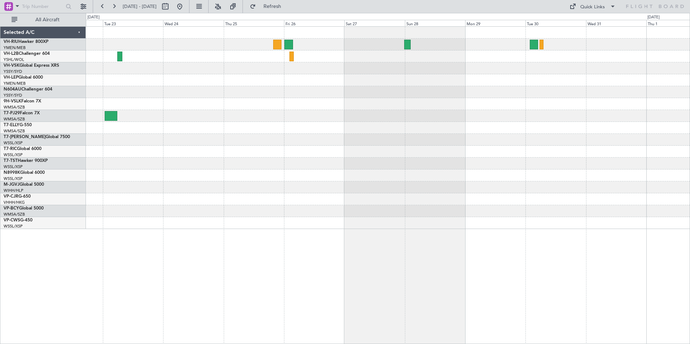
click at [289, 105] on div at bounding box center [388, 128] width 604 height 202
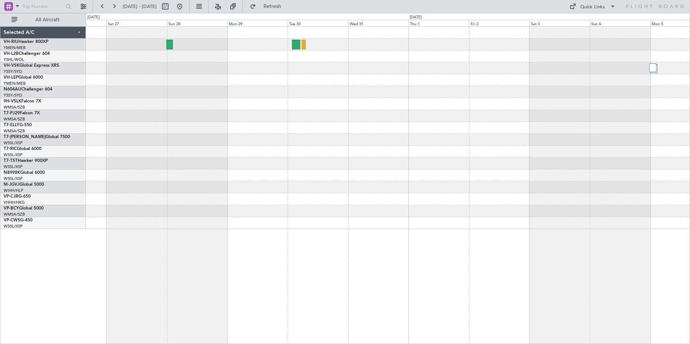
click at [336, 95] on div at bounding box center [388, 128] width 604 height 202
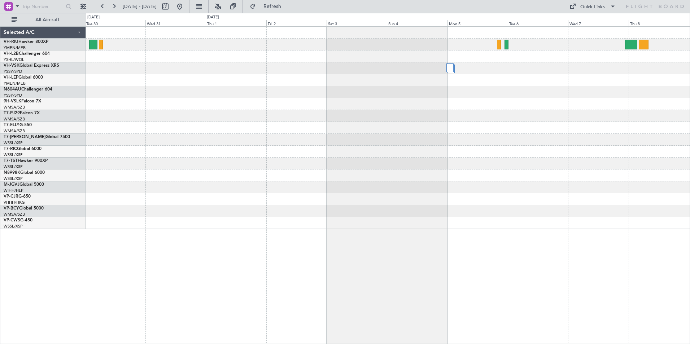
click at [222, 69] on div at bounding box center [388, 128] width 604 height 202
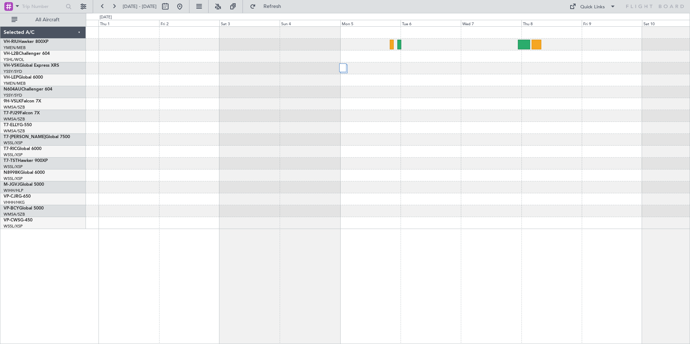
click at [617, 101] on div at bounding box center [388, 104] width 604 height 12
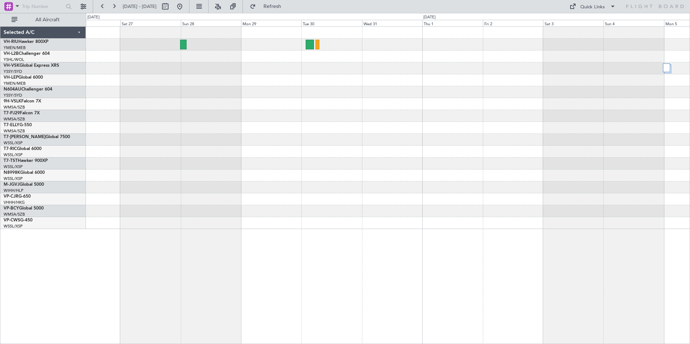
click at [439, 87] on div at bounding box center [388, 92] width 604 height 12
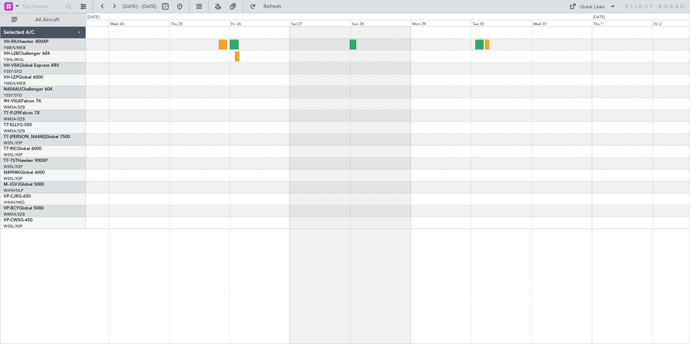
click at [410, 89] on div at bounding box center [388, 128] width 604 height 202
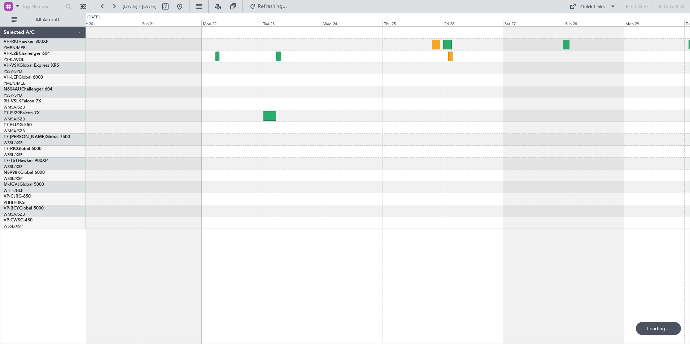
click at [306, 75] on div at bounding box center [388, 80] width 604 height 12
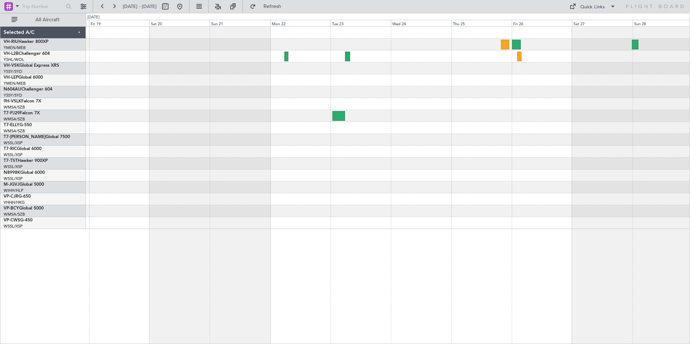
click at [330, 44] on div at bounding box center [388, 45] width 604 height 12
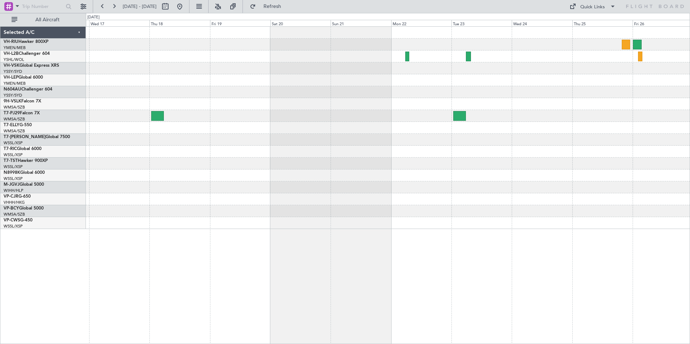
click at [358, 62] on div at bounding box center [388, 68] width 604 height 12
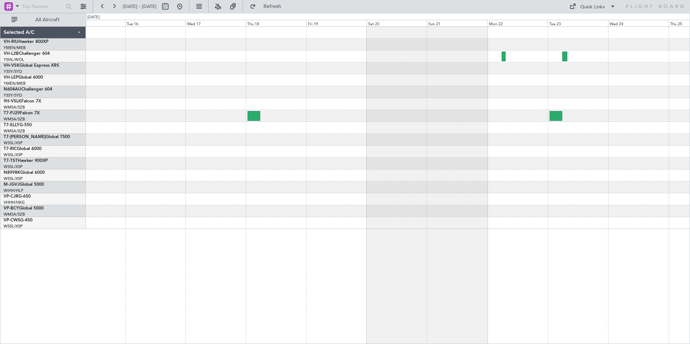
click at [407, 66] on div at bounding box center [388, 68] width 604 height 12
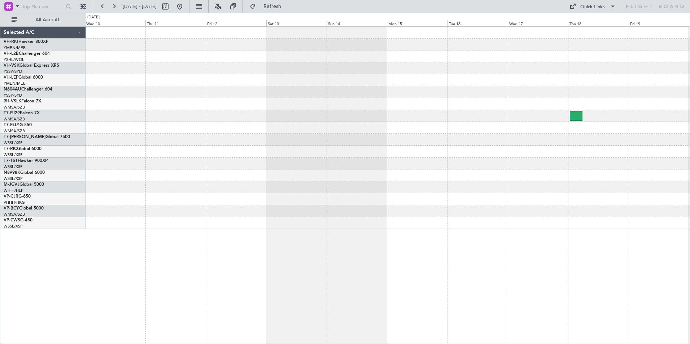
click at [402, 73] on div at bounding box center [388, 68] width 604 height 12
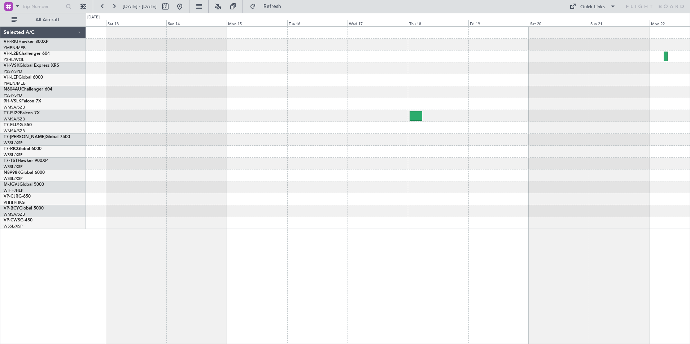
click at [202, 91] on div at bounding box center [388, 128] width 604 height 202
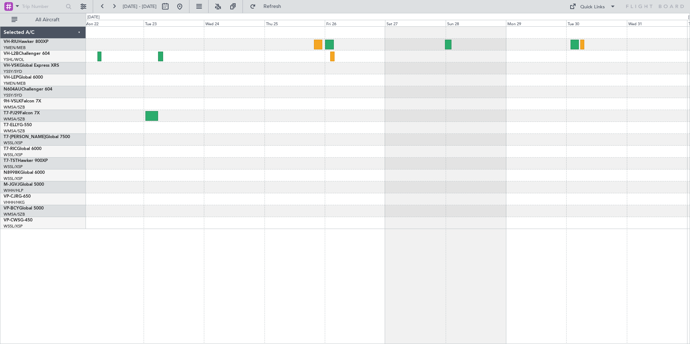
click at [117, 92] on div at bounding box center [388, 92] width 604 height 12
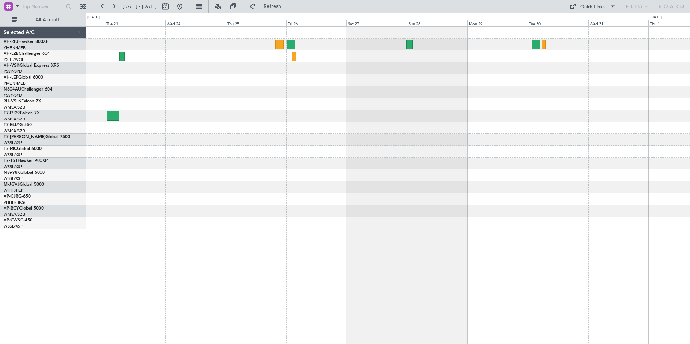
click at [212, 105] on div at bounding box center [388, 128] width 604 height 202
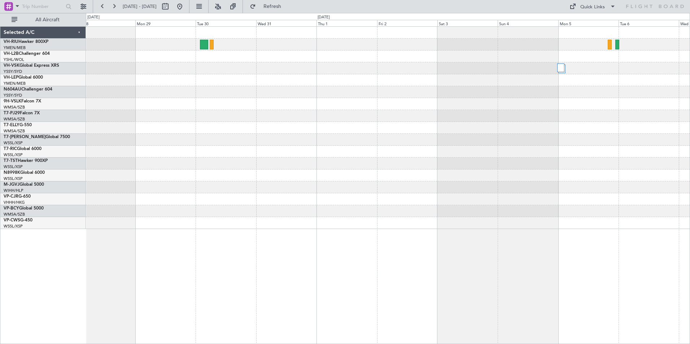
click at [135, 93] on div at bounding box center [388, 92] width 604 height 12
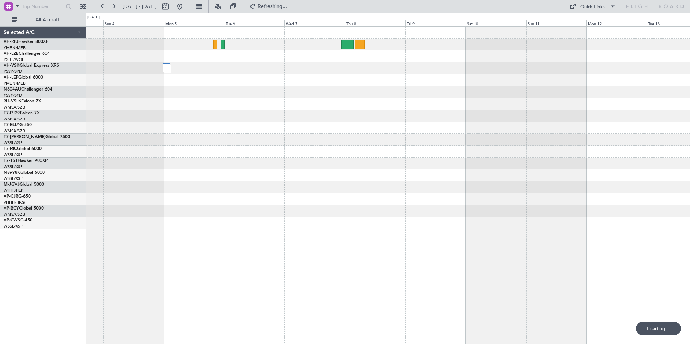
click at [201, 75] on div at bounding box center [388, 128] width 604 height 202
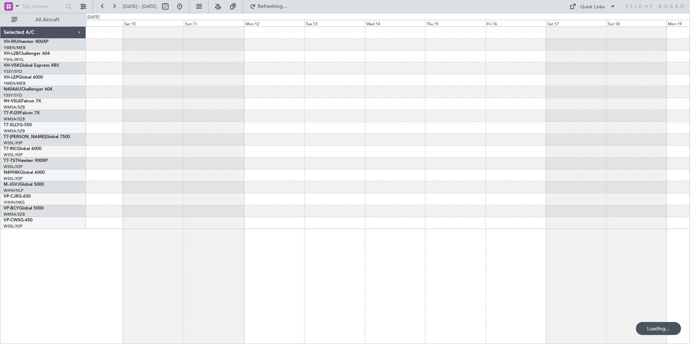
click at [321, 89] on div at bounding box center [388, 128] width 604 height 202
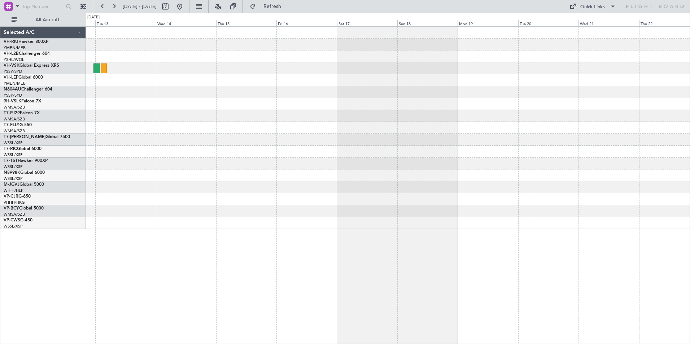
click at [135, 95] on div at bounding box center [388, 128] width 604 height 202
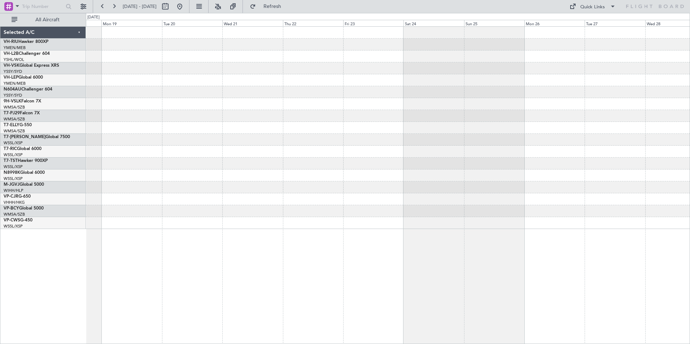
click at [150, 100] on div at bounding box center [388, 128] width 604 height 202
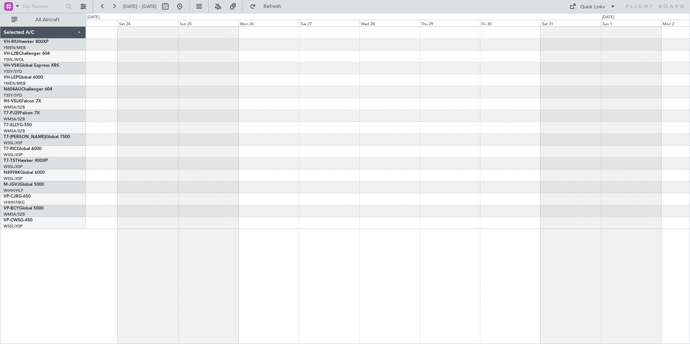
click at [185, 95] on div at bounding box center [388, 128] width 604 height 202
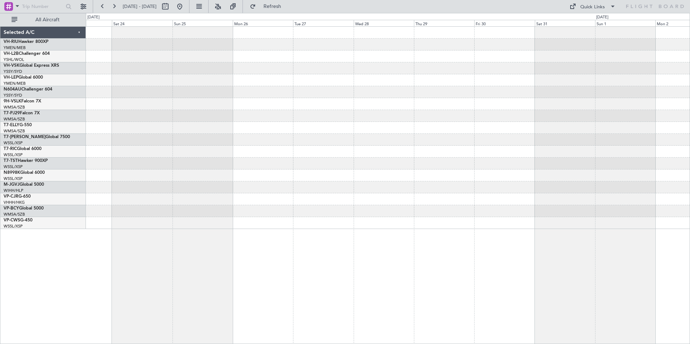
click at [492, 79] on div at bounding box center [388, 80] width 604 height 12
